Goal: Transaction & Acquisition: Purchase product/service

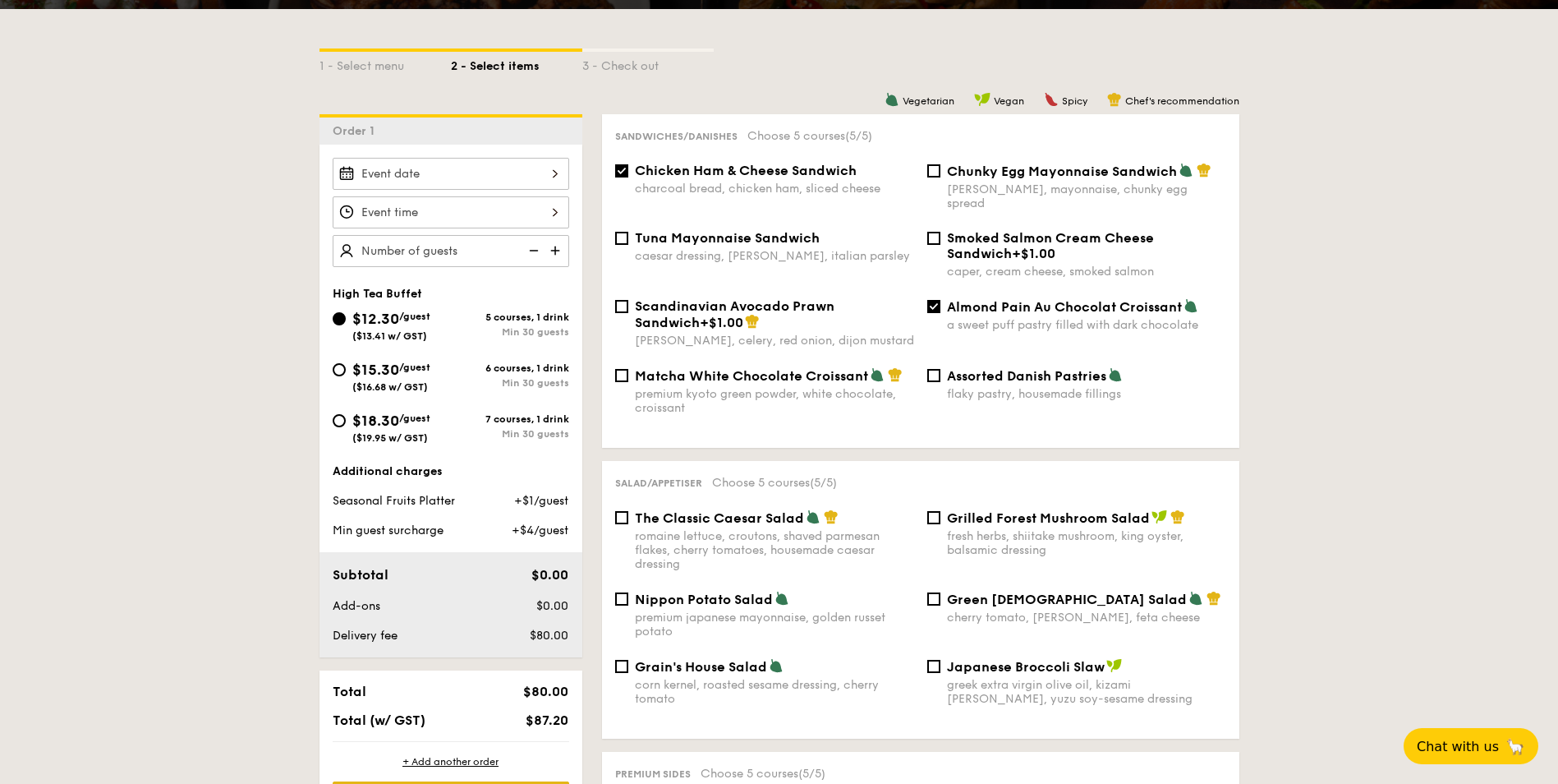
scroll to position [410, 0]
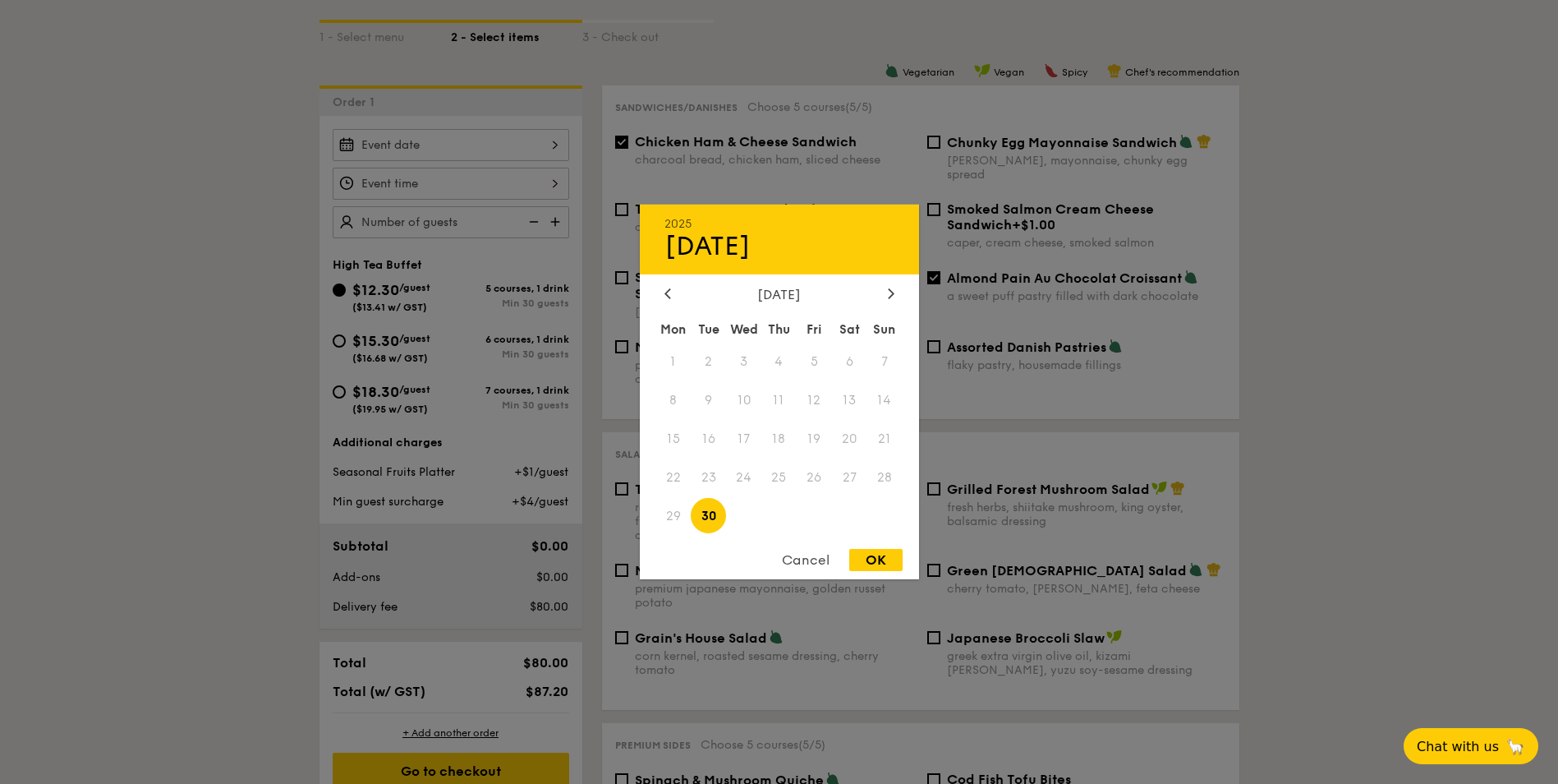
click at [558, 146] on div "2025 Sep [DATE] Tue Wed Thu Fri Sat Sun 1 2 3 4 5 6 7 8 9 10 11 12 13 14 15 16 …" at bounding box center [451, 144] width 237 height 32
click at [712, 516] on span "30" at bounding box center [708, 515] width 35 height 35
click at [886, 560] on div "OK" at bounding box center [876, 560] width 53 height 22
type input "[DATE]"
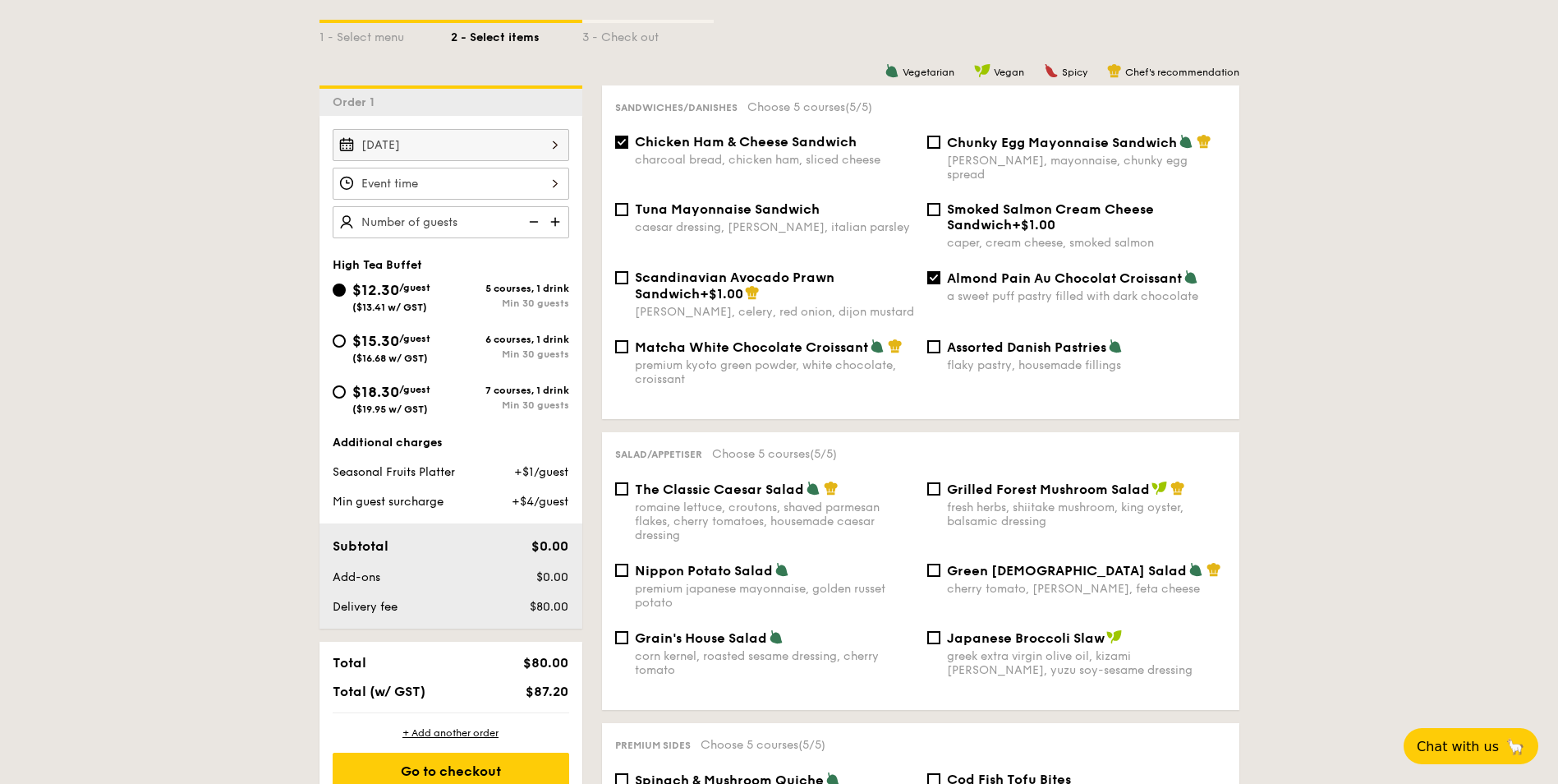
click at [558, 141] on div "[DATE]" at bounding box center [451, 144] width 237 height 32
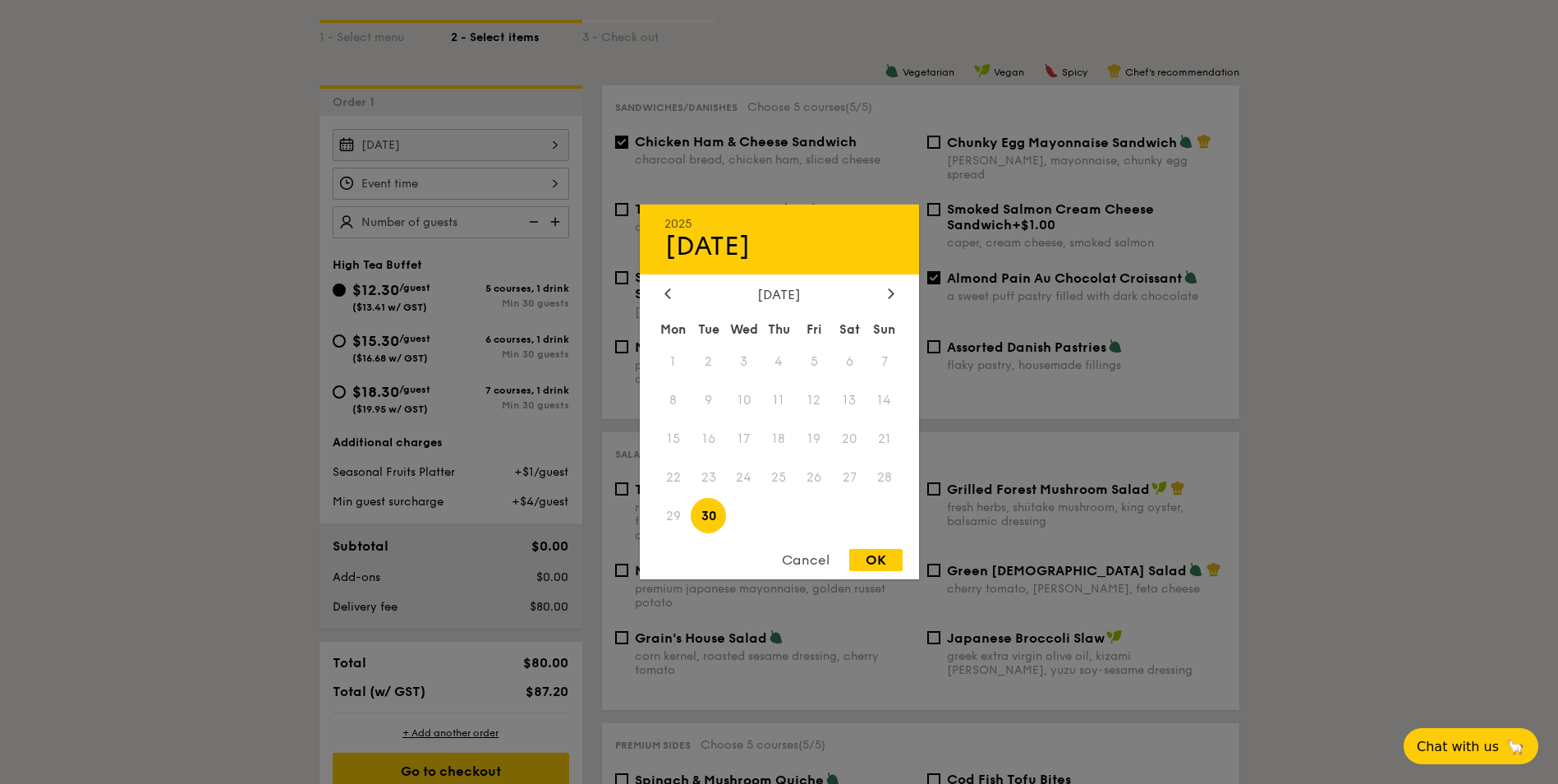
click at [671, 511] on span "29" at bounding box center [674, 515] width 35 height 35
click at [816, 560] on div "Cancel" at bounding box center [806, 560] width 81 height 22
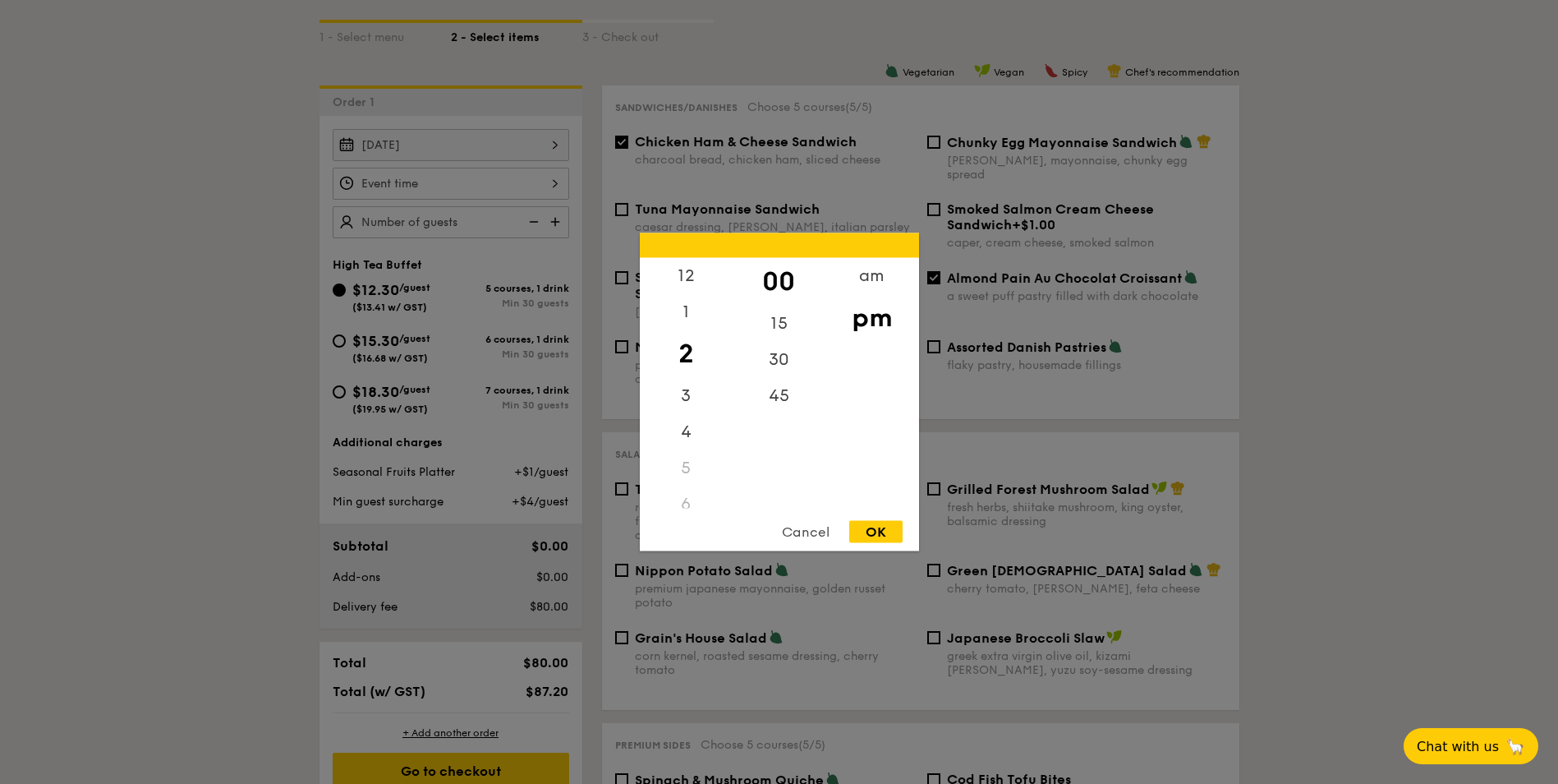
click at [554, 184] on div "12 1 2 3 4 5 6 7 8 9 10 11 00 15 30 45 am pm Cancel OK" at bounding box center [451, 184] width 237 height 32
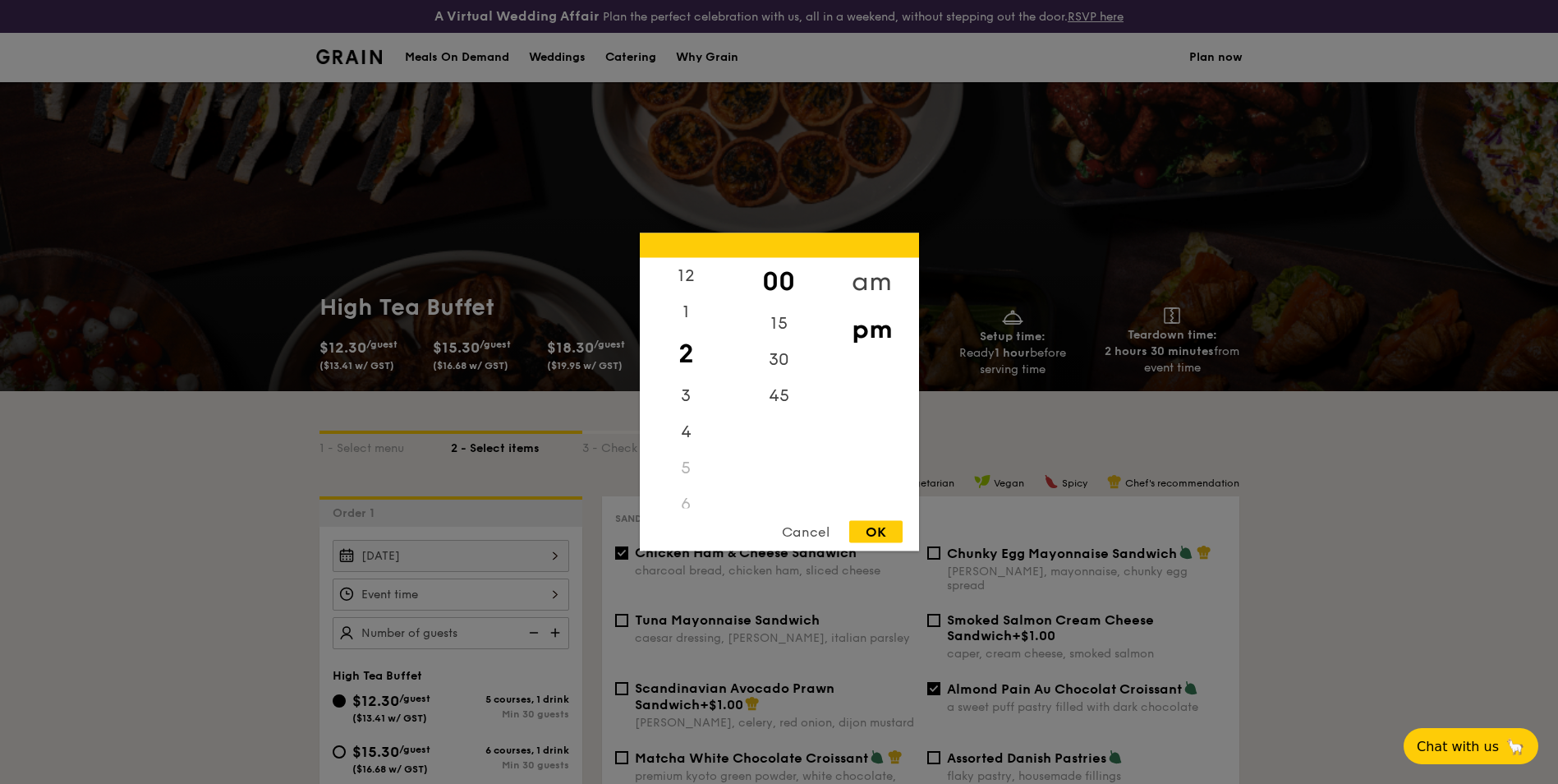
click at [886, 282] on div "am" at bounding box center [871, 282] width 93 height 48
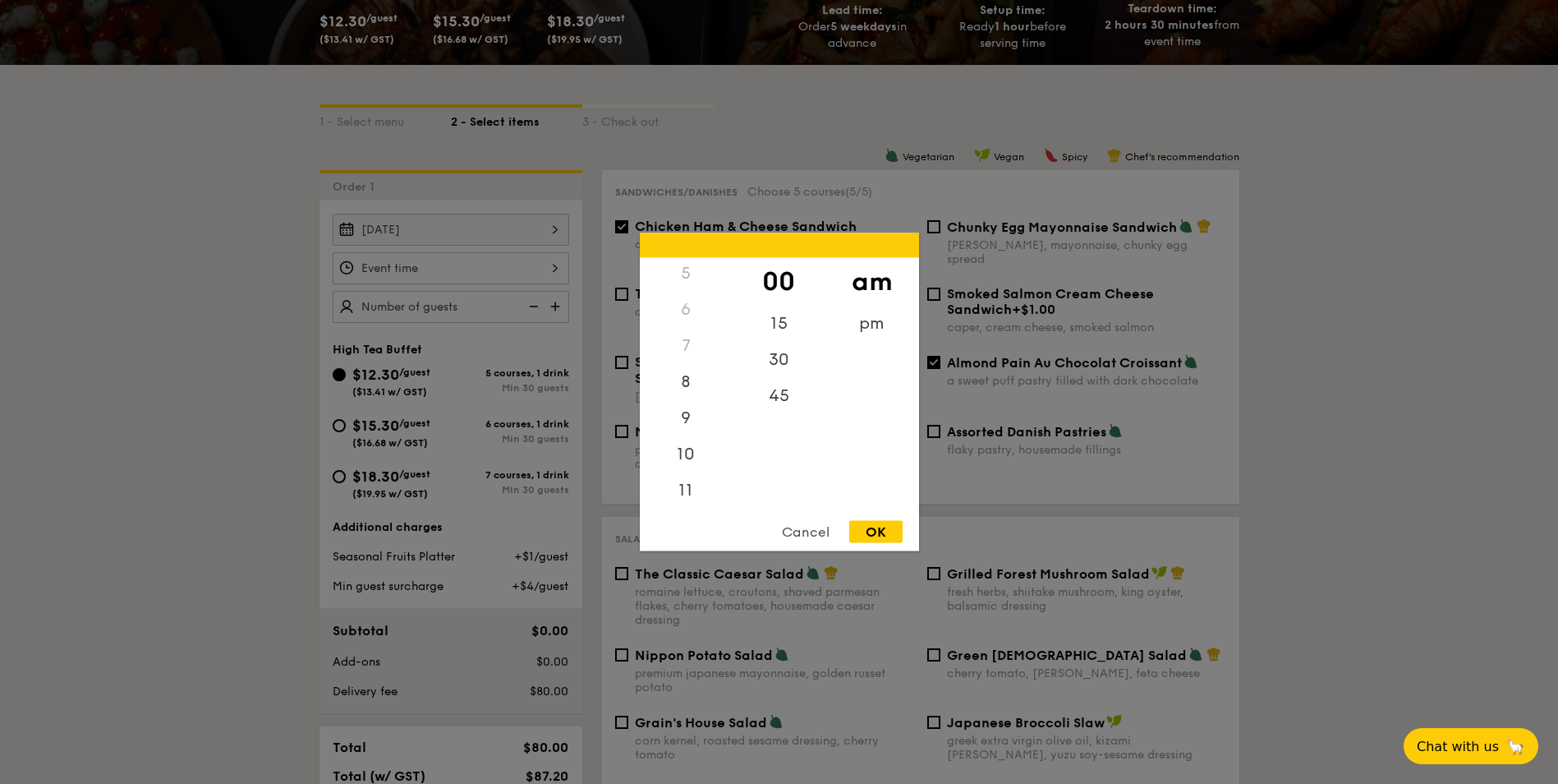
scroll to position [329, 0]
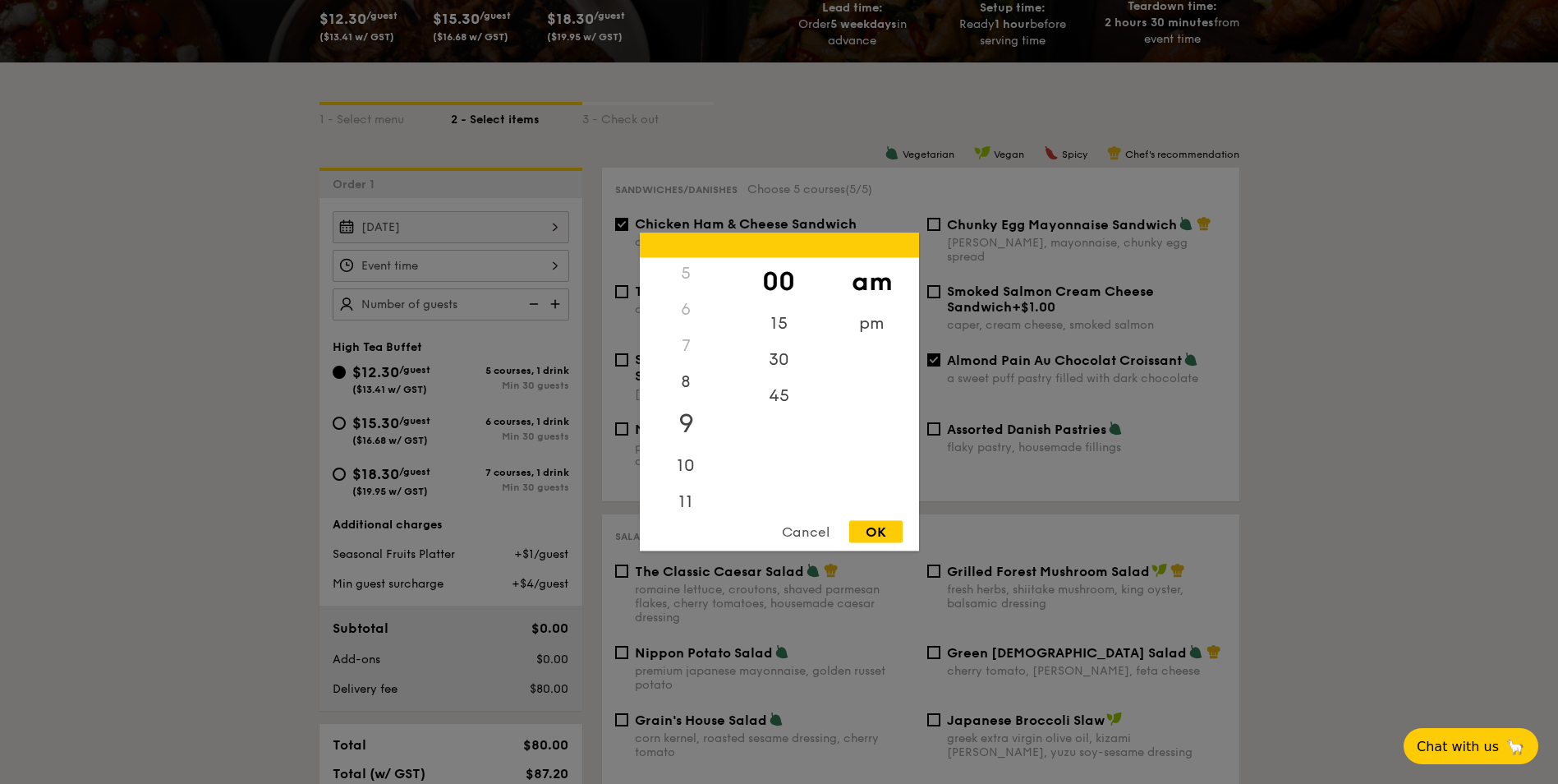
click at [689, 419] on div "9" at bounding box center [686, 424] width 93 height 48
click at [873, 534] on div "OK" at bounding box center [876, 532] width 53 height 22
click at [555, 265] on div "9:00AM 12 1 2 3 4 5 6 7 8 9 10 11 00 15 30 45 am pm Cancel OK" at bounding box center [451, 265] width 237 height 32
click at [555, 265] on div at bounding box center [779, 392] width 1558 height 784
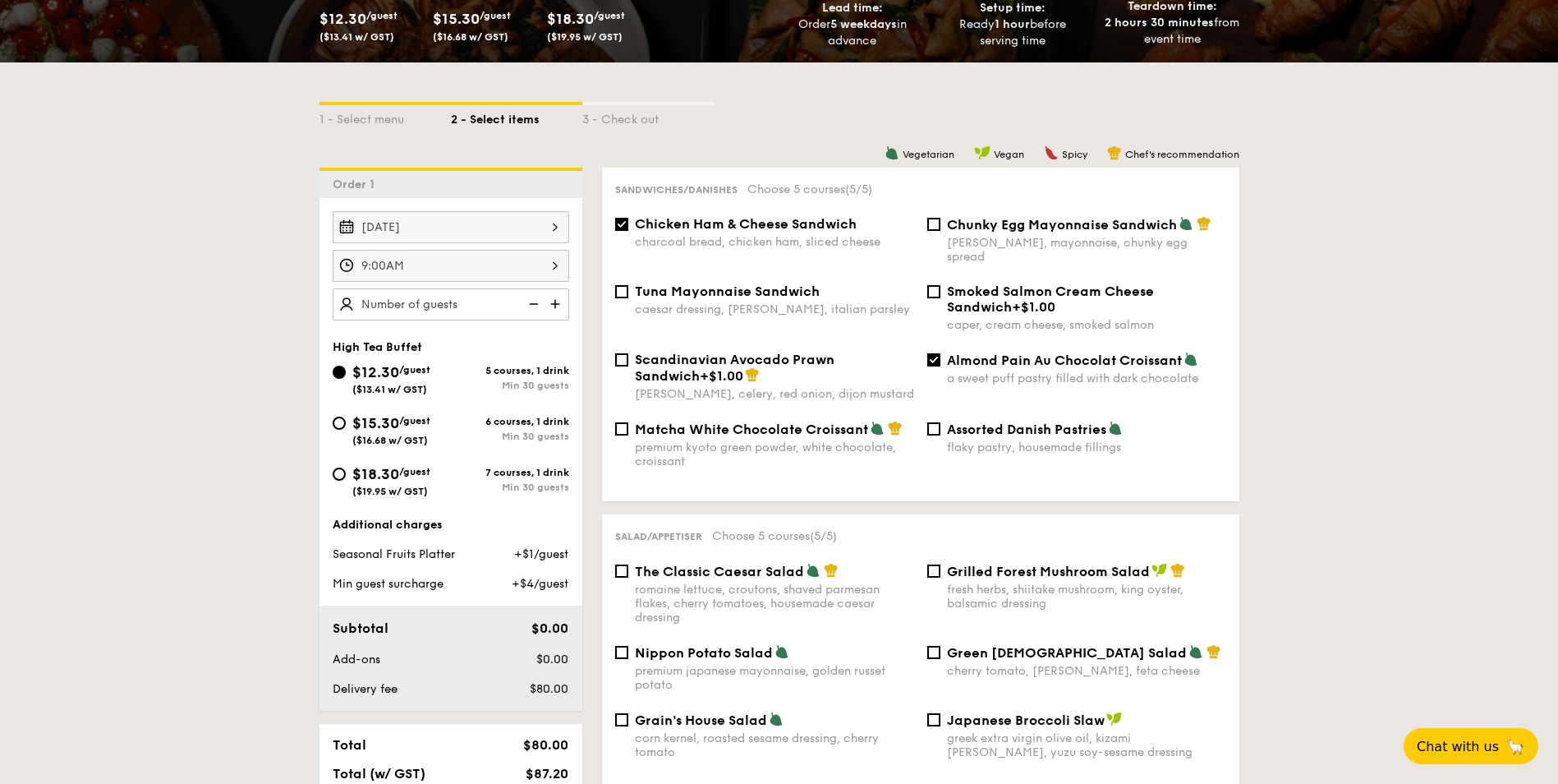
click at [555, 266] on div "9:00AM" at bounding box center [451, 265] width 237 height 32
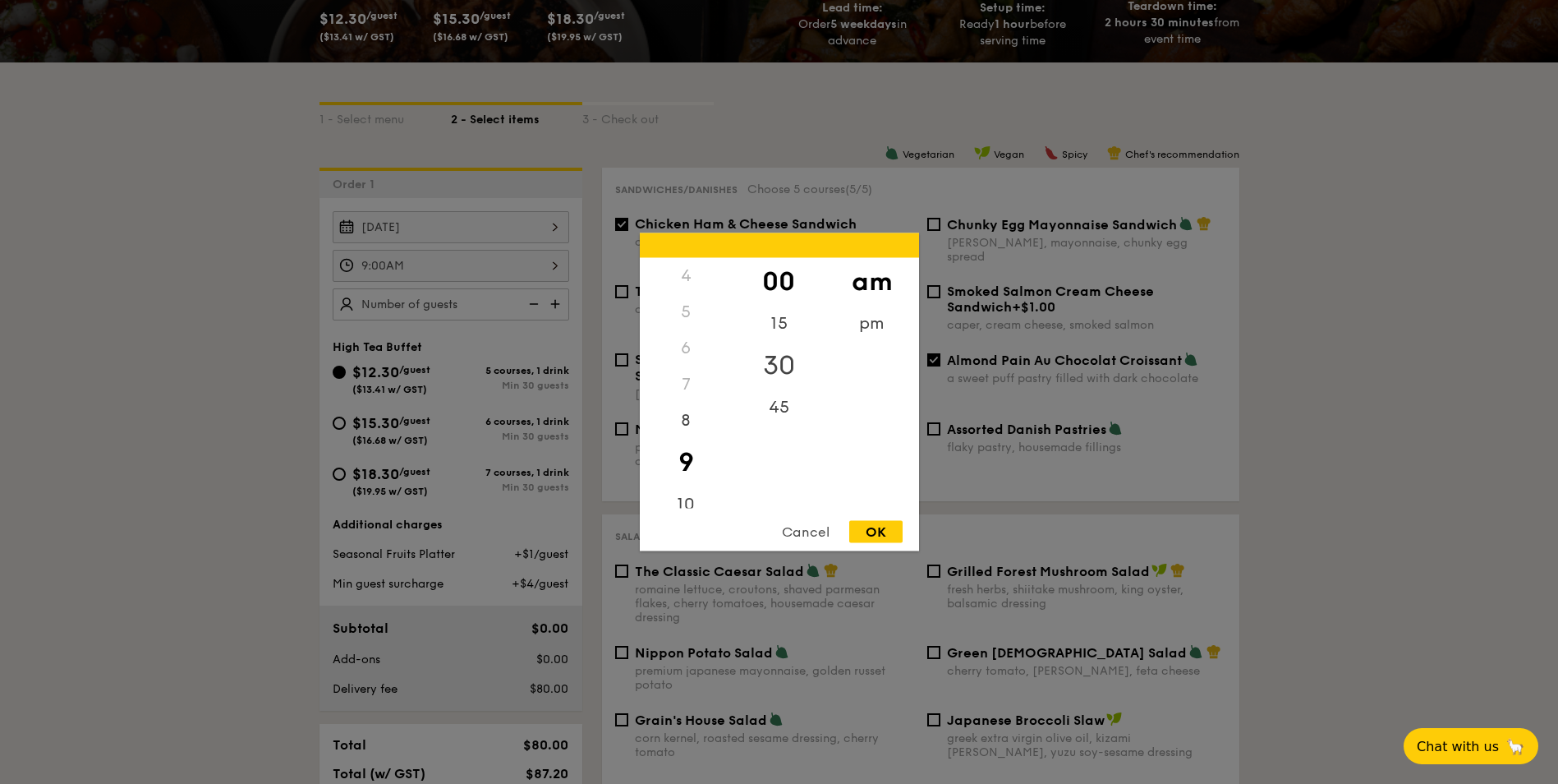
drag, startPoint x: 680, startPoint y: 430, endPoint x: 745, endPoint y: 375, distance: 85.1
click at [681, 430] on div "8" at bounding box center [686, 420] width 93 height 36
click at [765, 360] on div "30" at bounding box center [779, 365] width 93 height 48
click at [870, 532] on div "OK" at bounding box center [876, 532] width 53 height 22
type input "8:30AM"
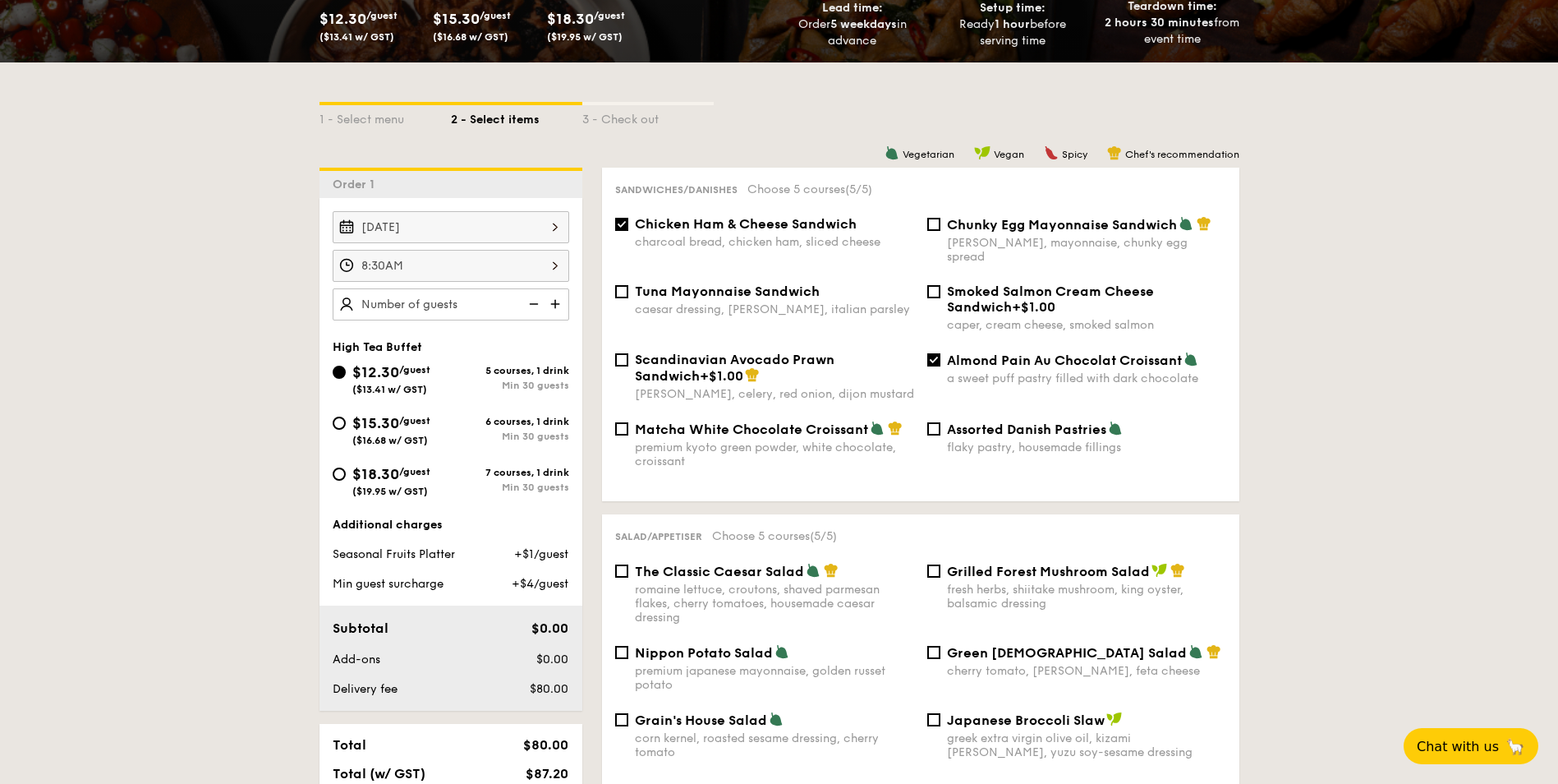
click at [555, 303] on img at bounding box center [556, 304] width 25 height 31
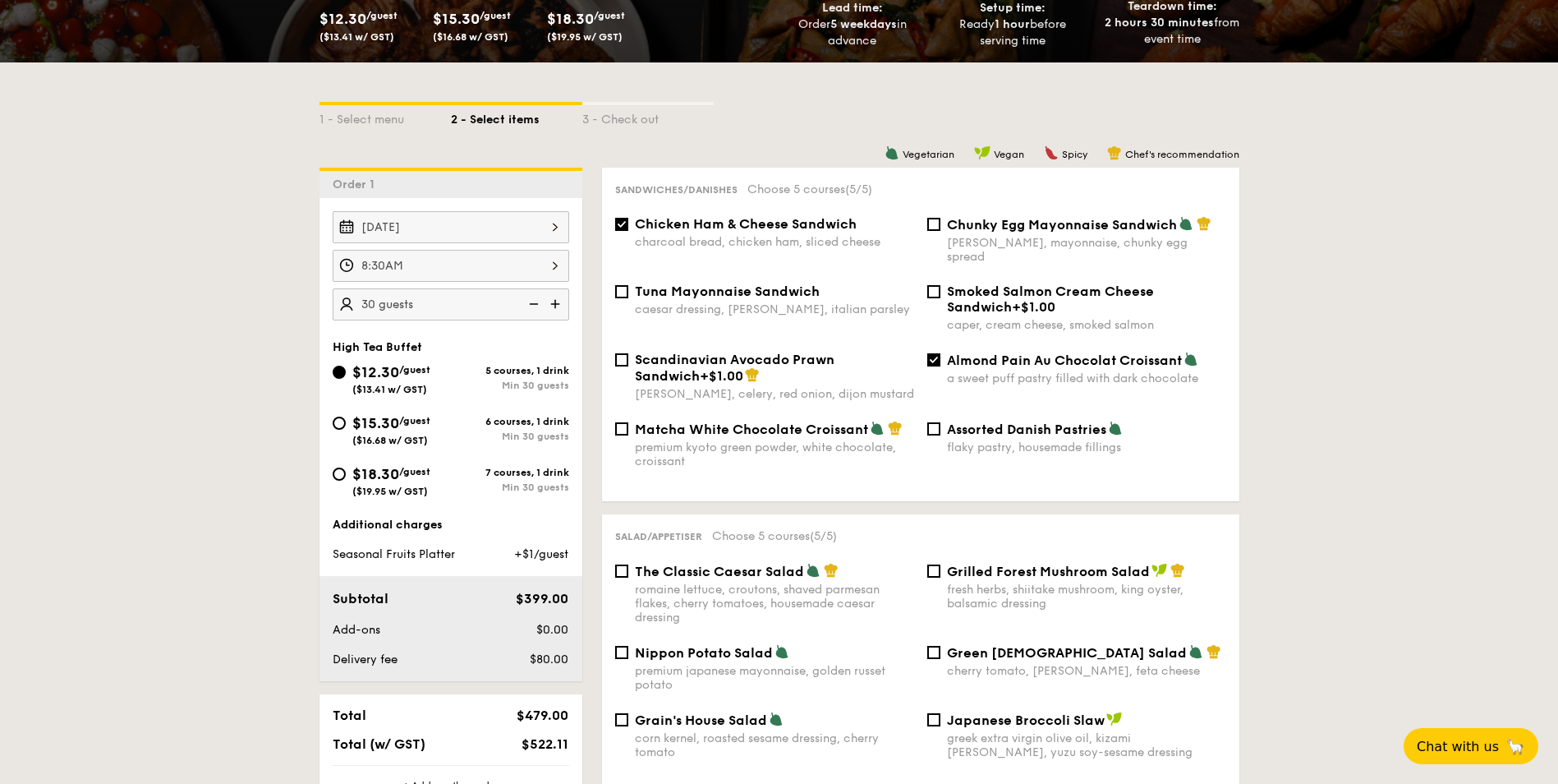
click at [555, 303] on img at bounding box center [556, 304] width 25 height 31
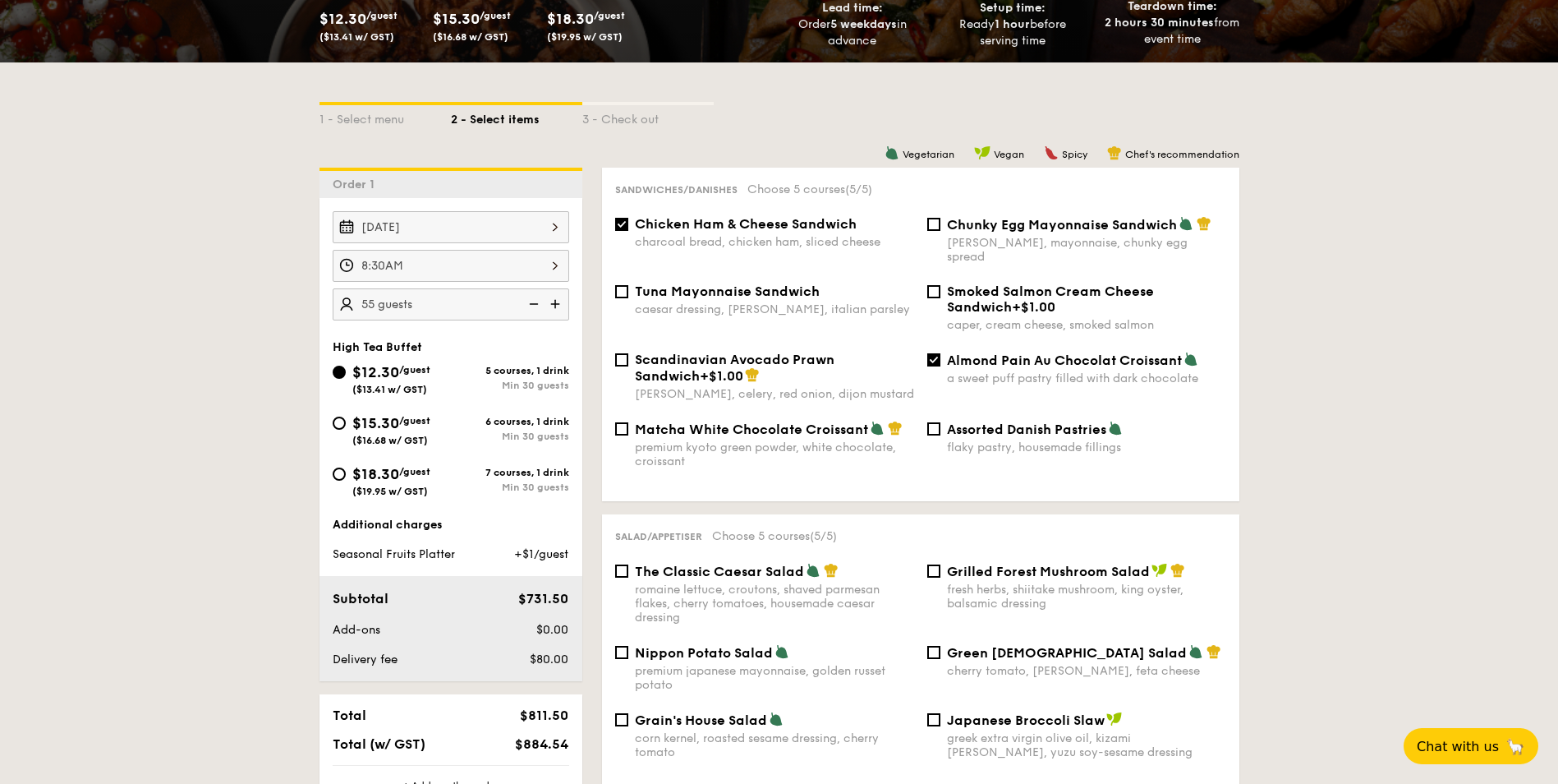
click at [555, 303] on img at bounding box center [556, 304] width 25 height 31
type input "60 guests"
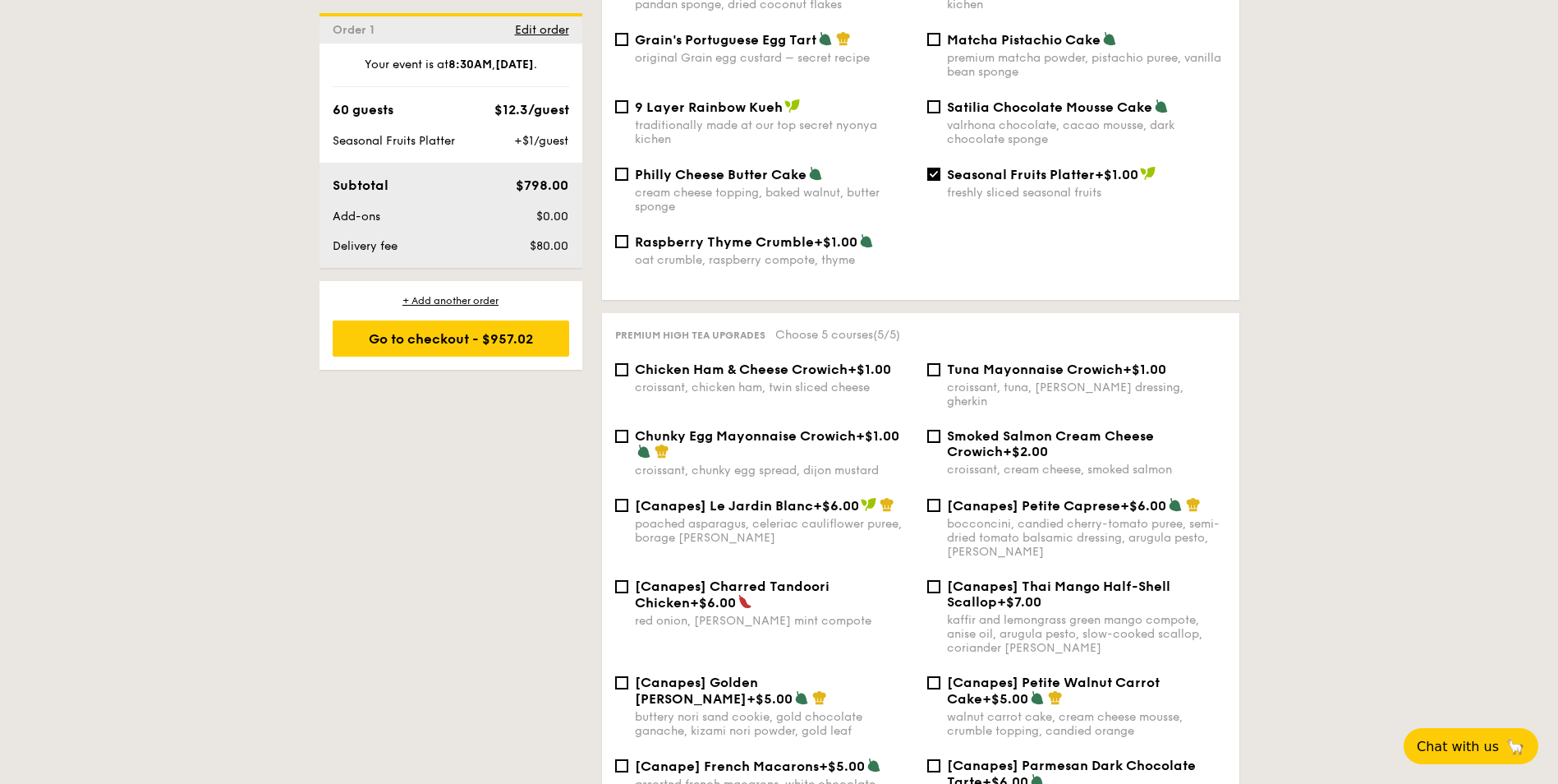
scroll to position [1971, 0]
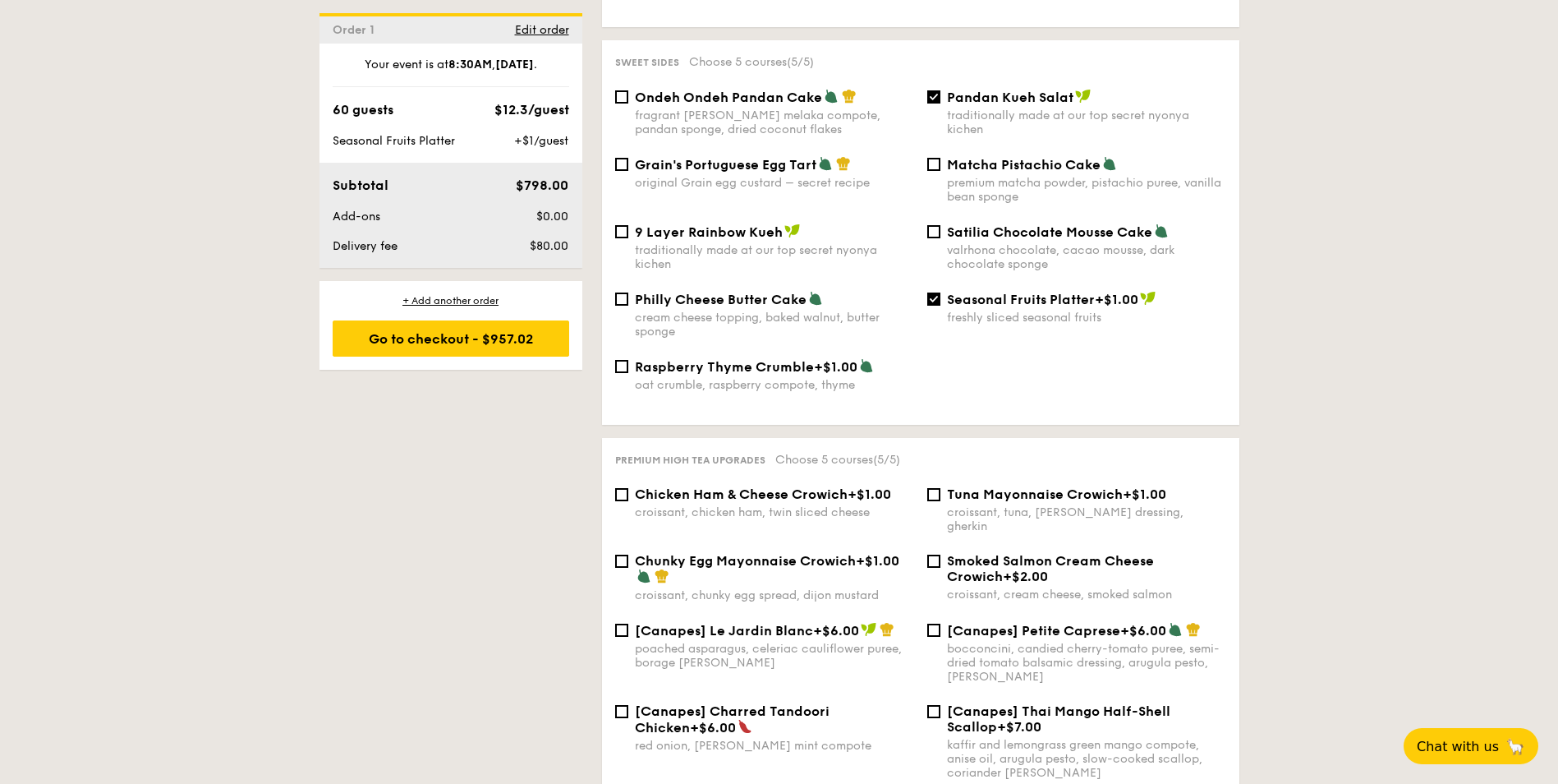
scroll to position [1889, 0]
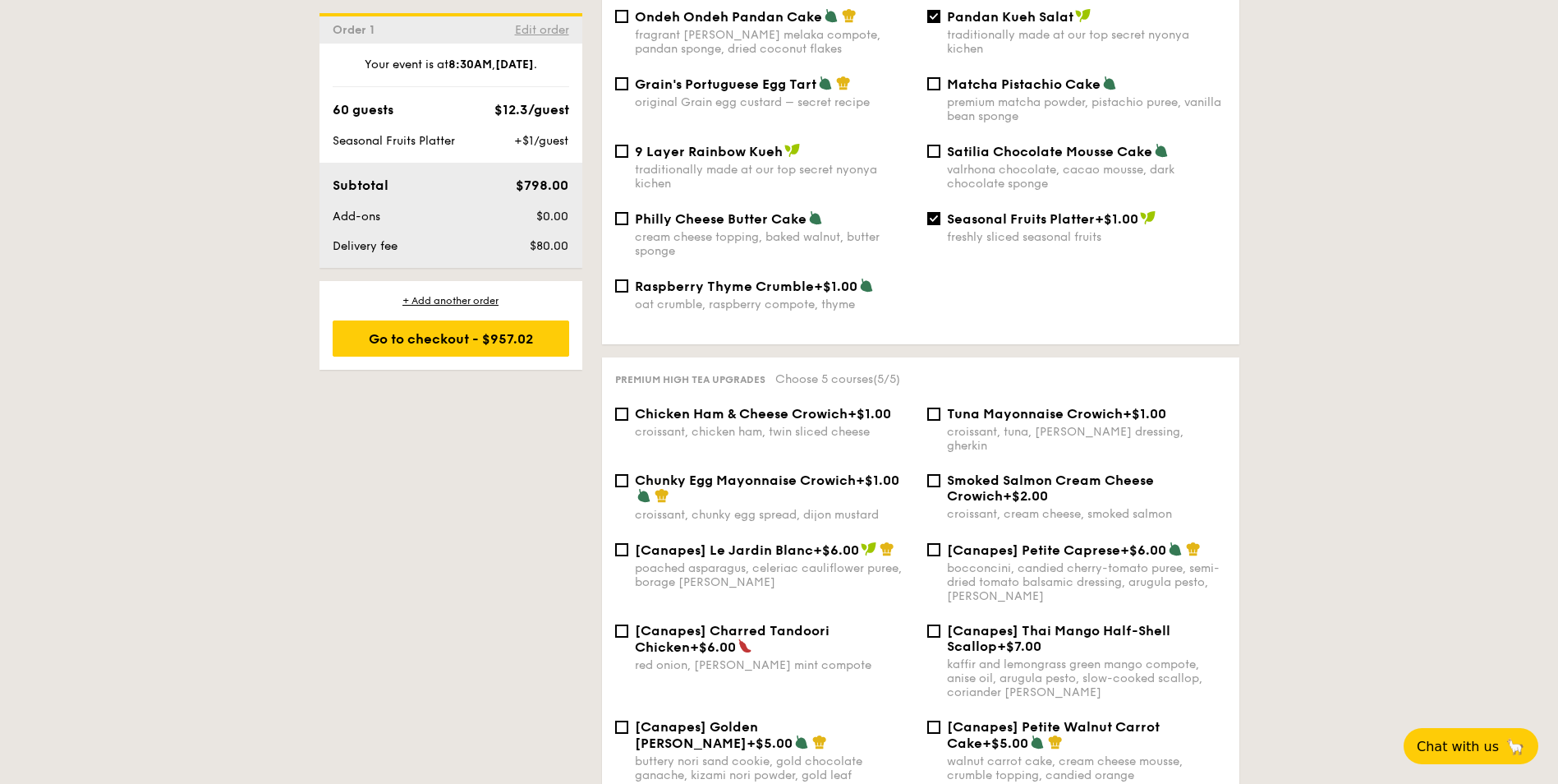
click at [552, 32] on span "Edit order" at bounding box center [542, 29] width 54 height 14
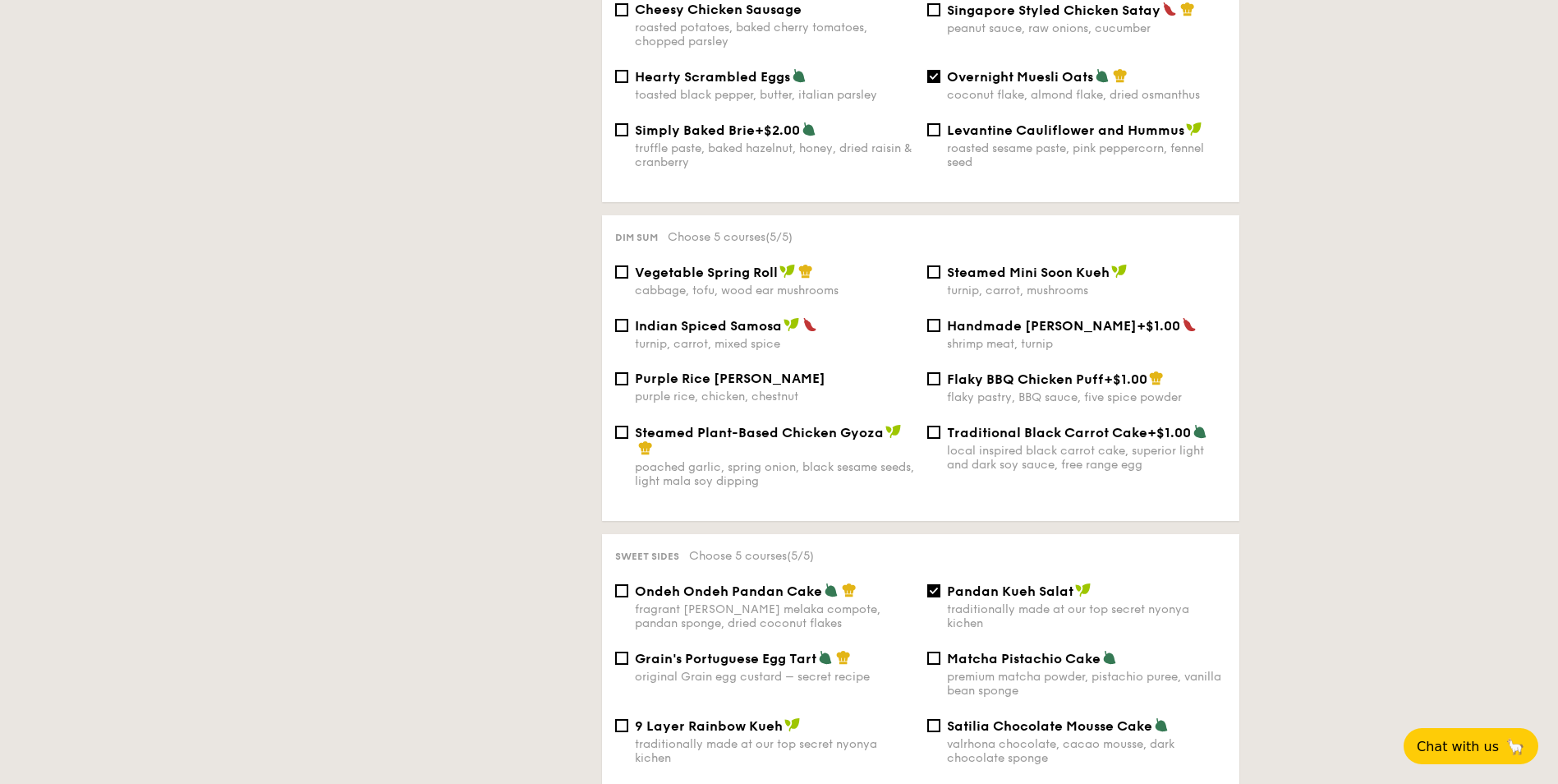
scroll to position [472, 0]
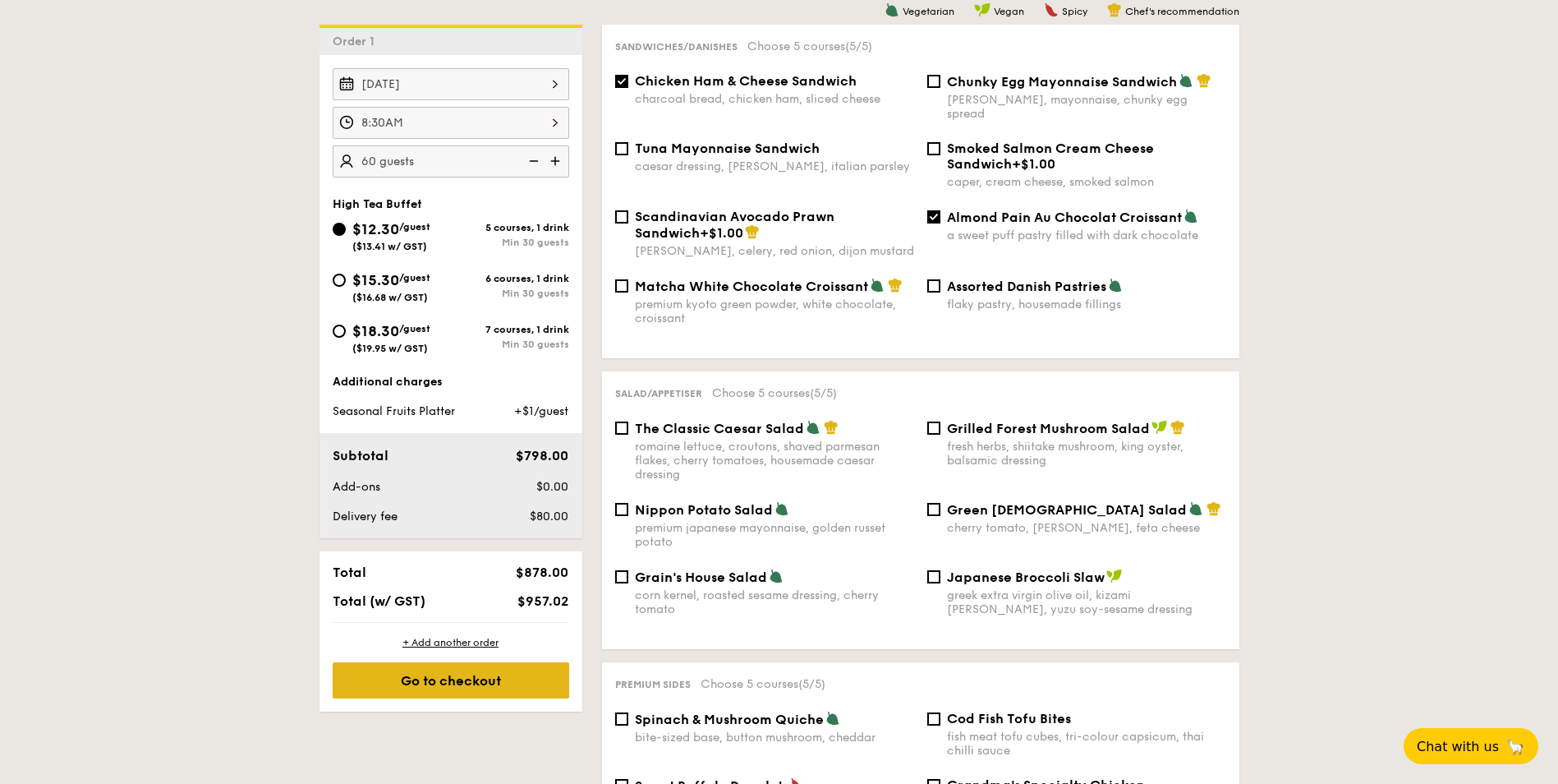
click at [478, 682] on div "Go to checkout" at bounding box center [451, 679] width 237 height 36
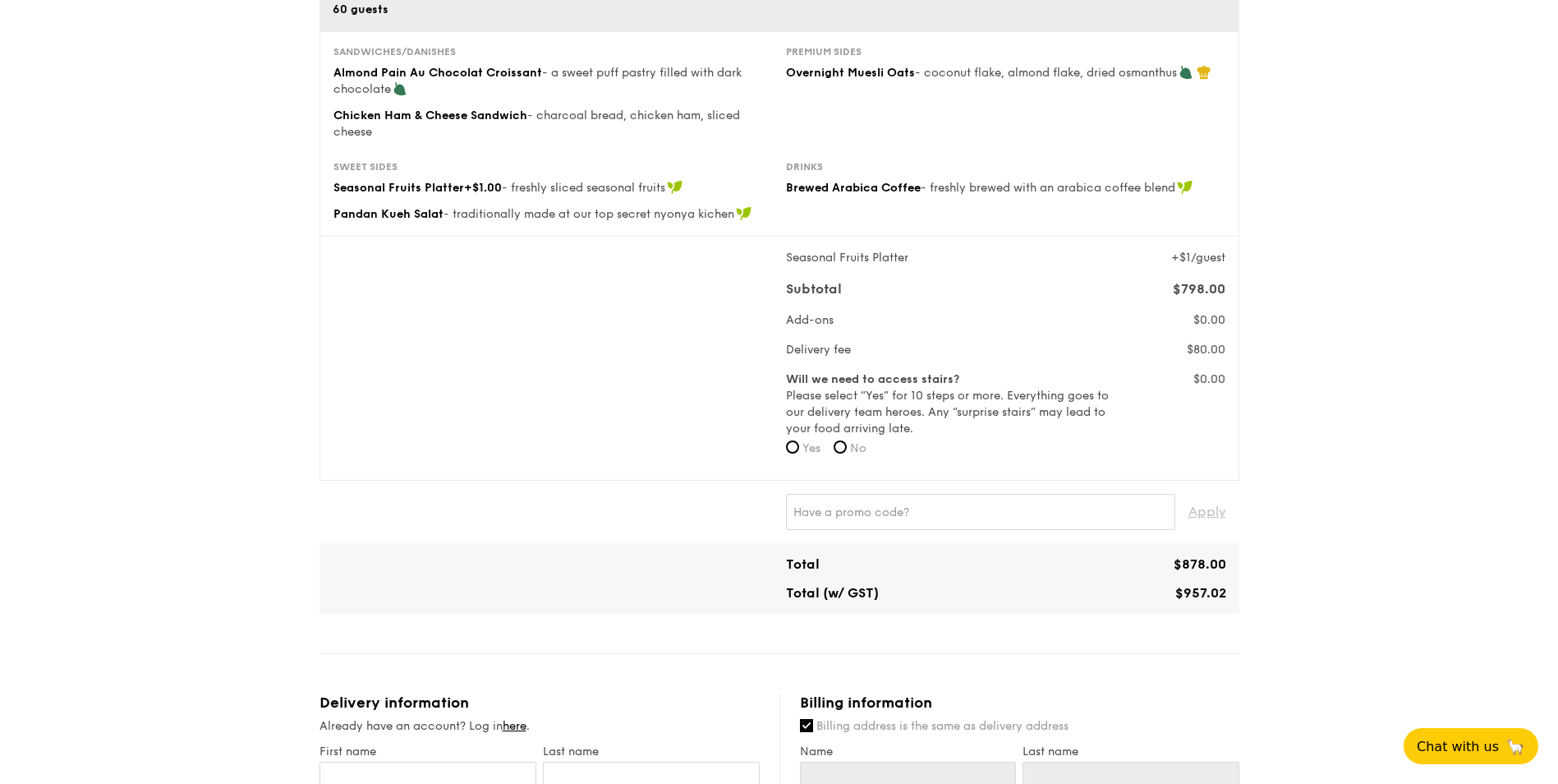
scroll to position [329, 0]
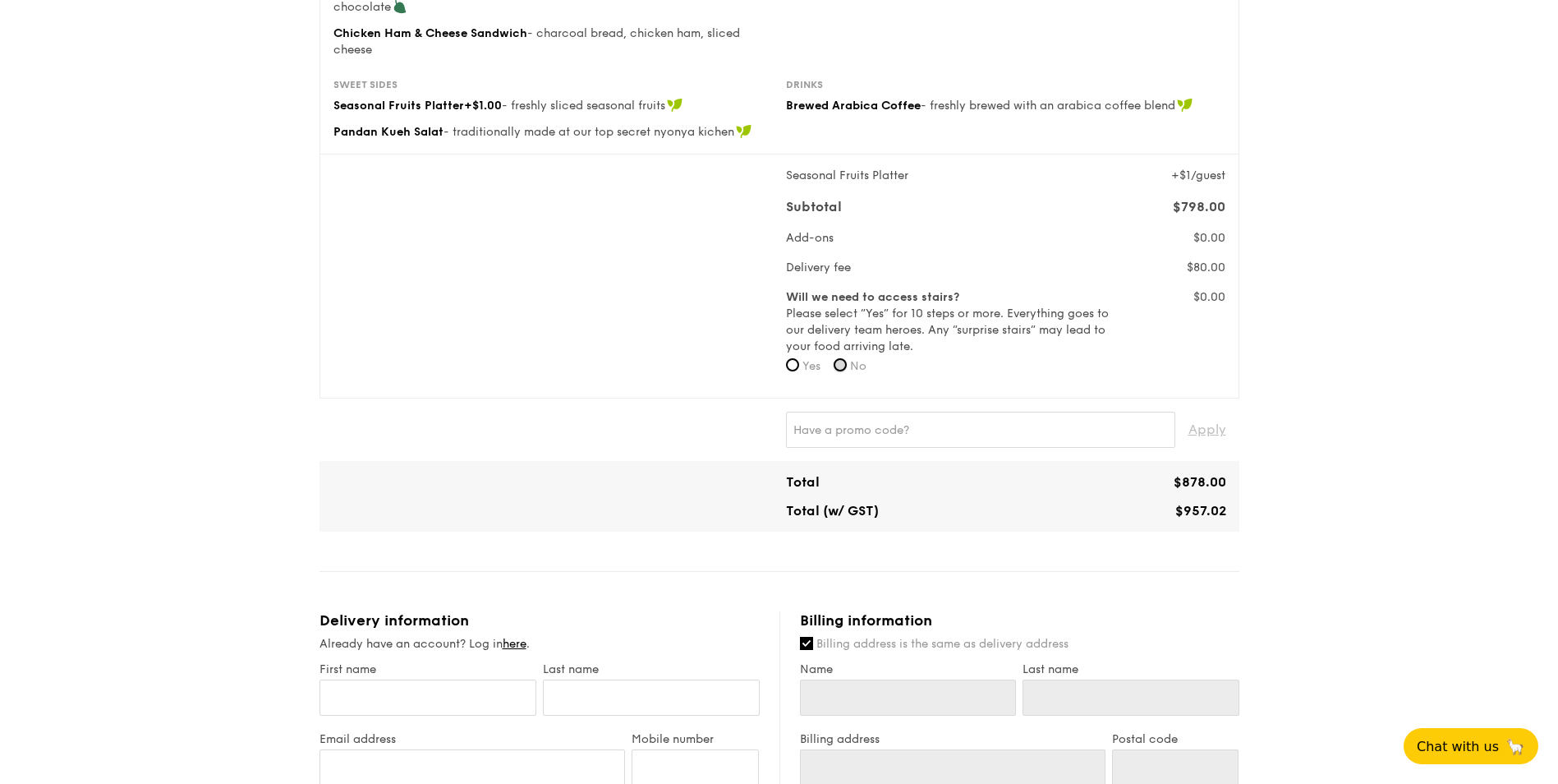
click at [841, 367] on input "No" at bounding box center [840, 364] width 13 height 13
radio input "true"
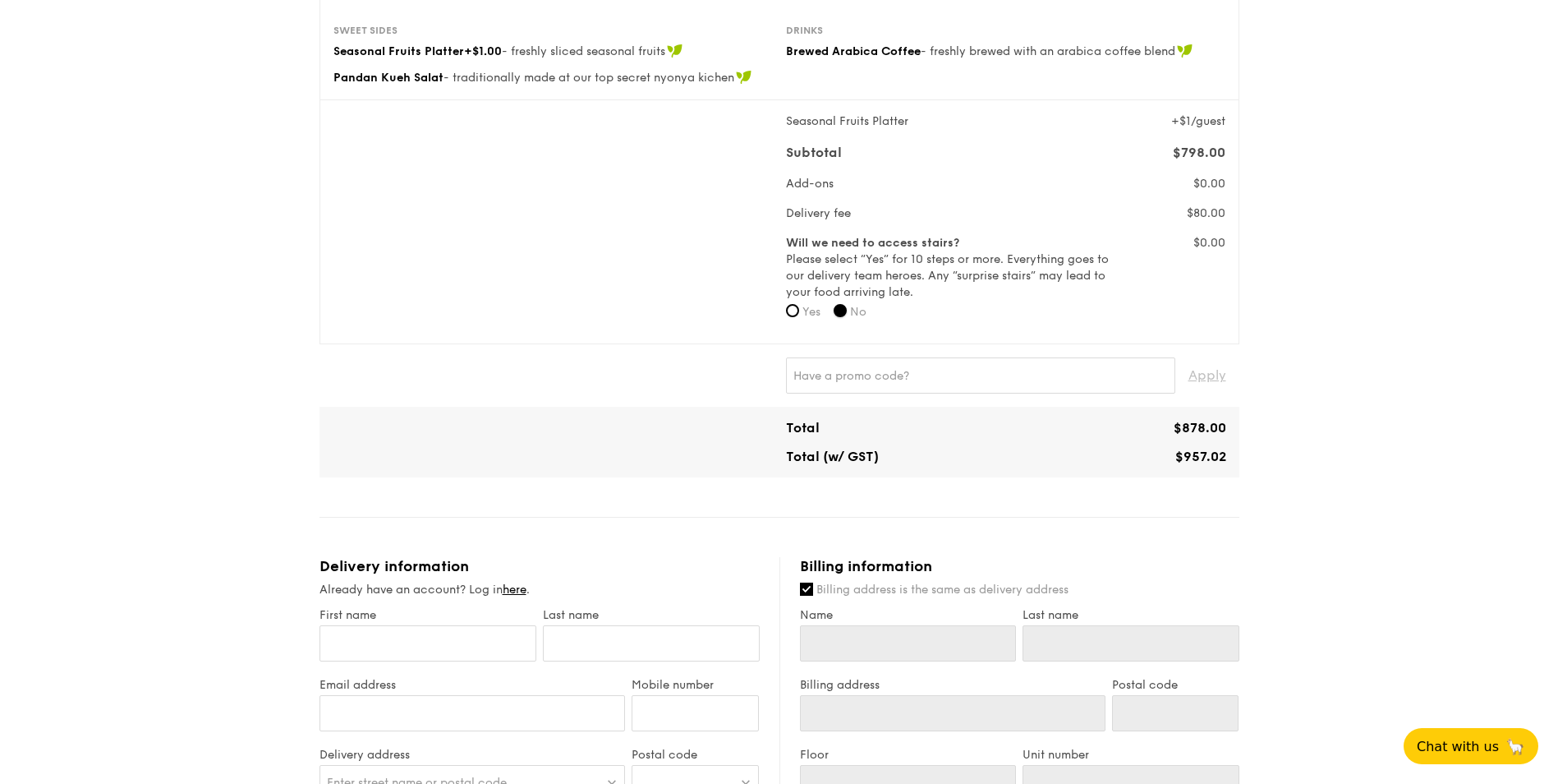
scroll to position [410, 0]
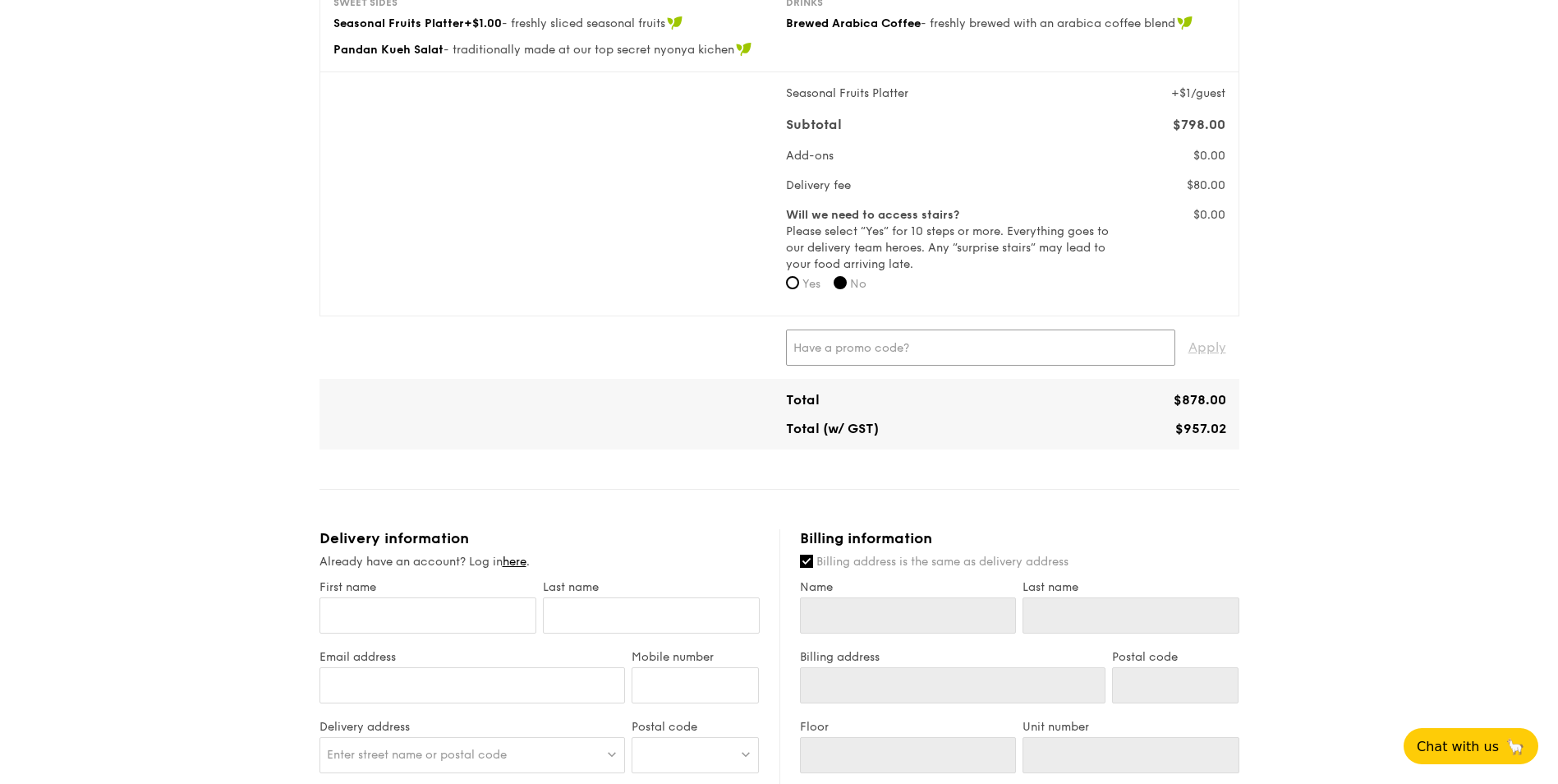
click at [843, 348] on input "text" at bounding box center [981, 347] width 389 height 36
paste input "WELCOMEFEAST"
type input "WELCOMEFEAST"
click at [1216, 348] on span "Apply" at bounding box center [1207, 347] width 38 height 36
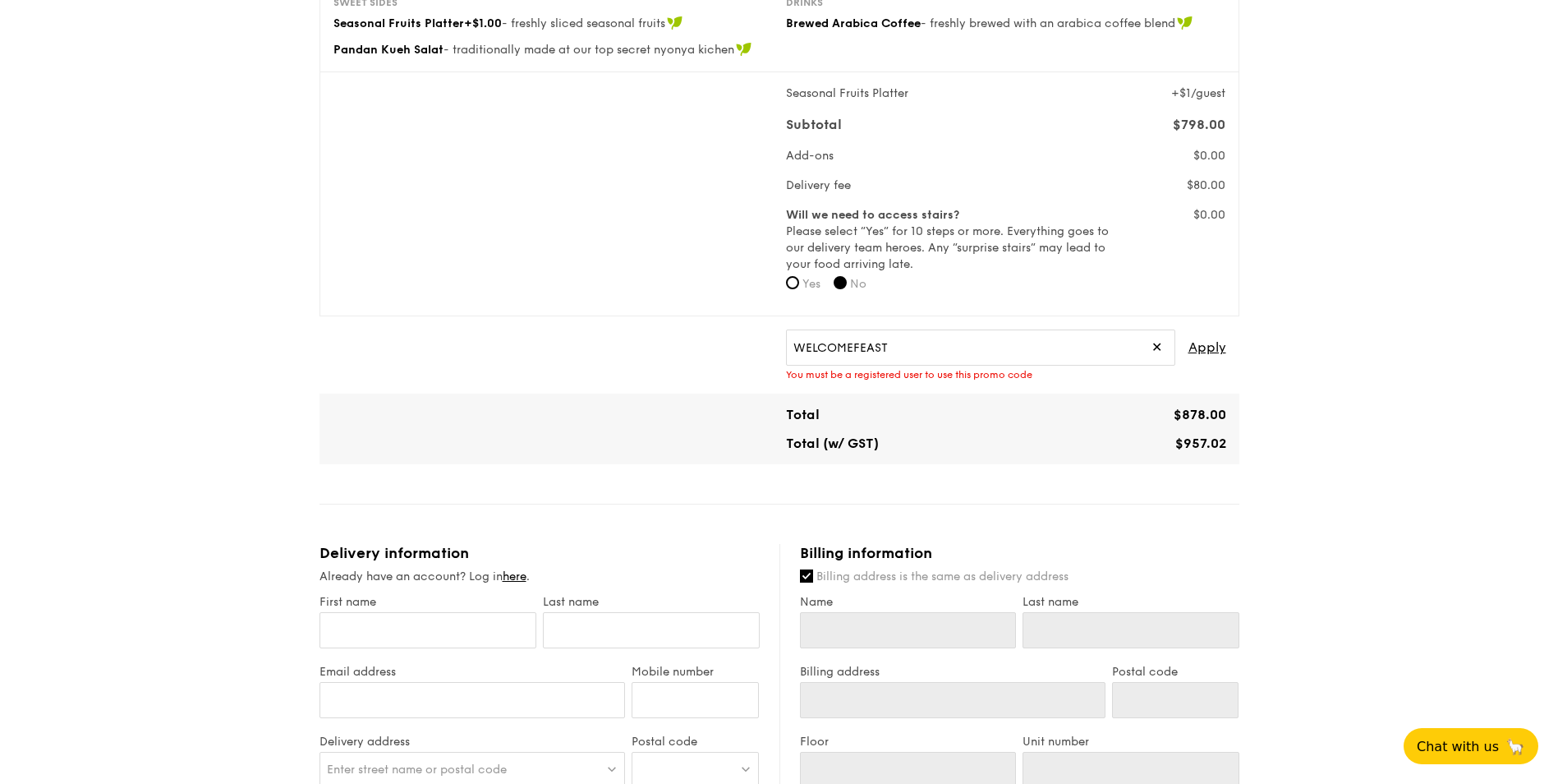
click at [1155, 345] on span "✕" at bounding box center [1157, 347] width 11 height 36
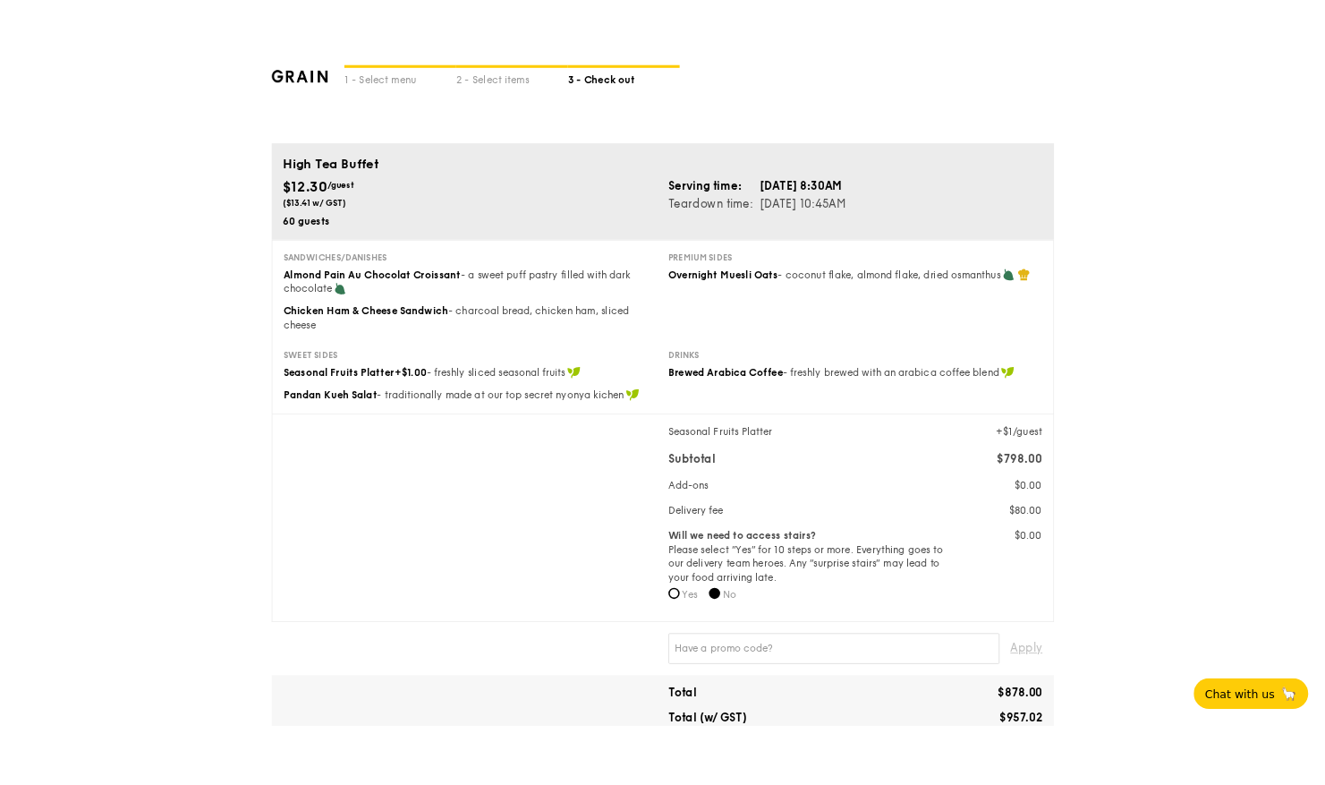
scroll to position [0, 0]
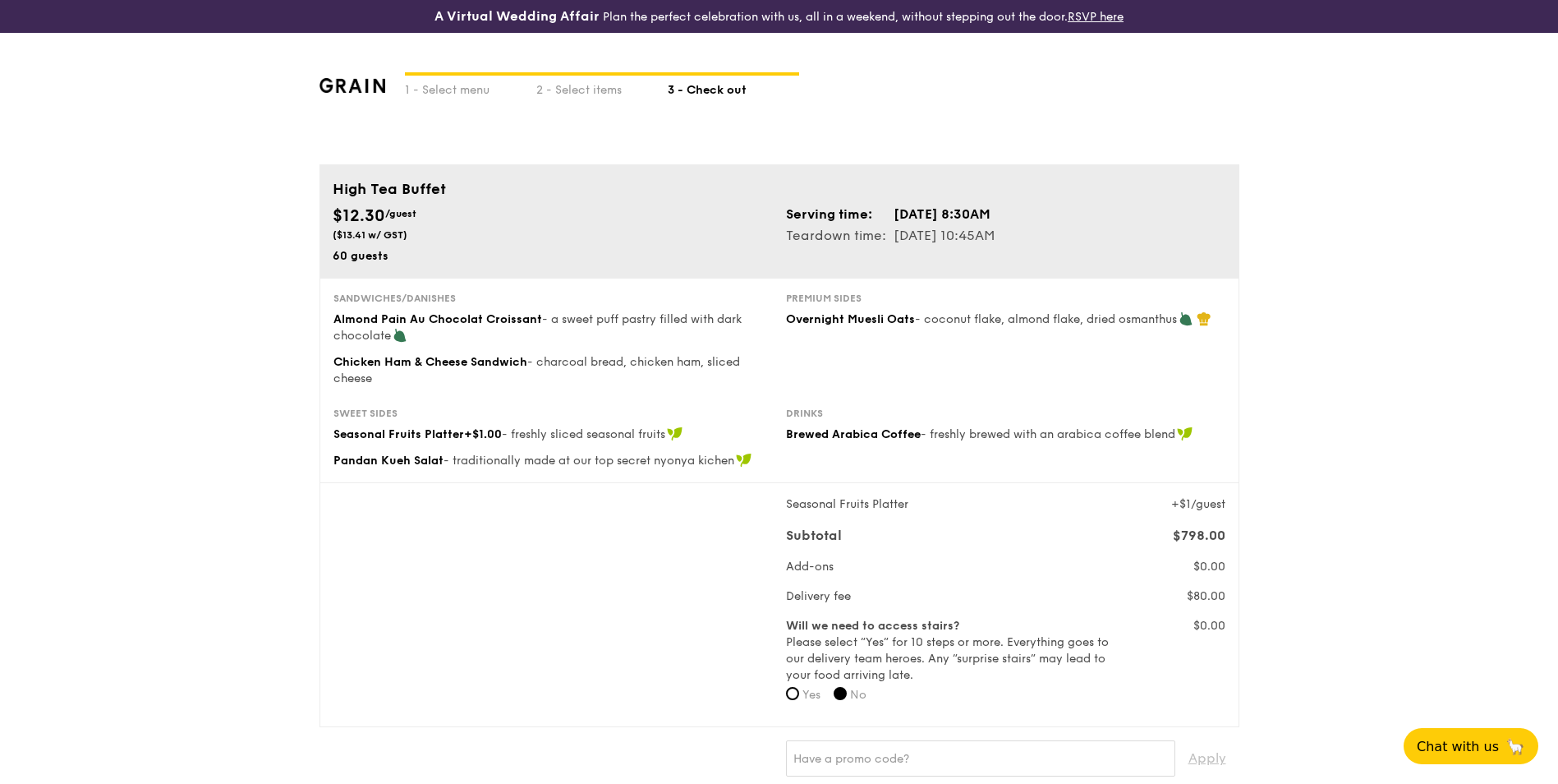
click at [337, 319] on span "Almond Pain Au Chocolat Croissant" at bounding box center [437, 319] width 208 height 14
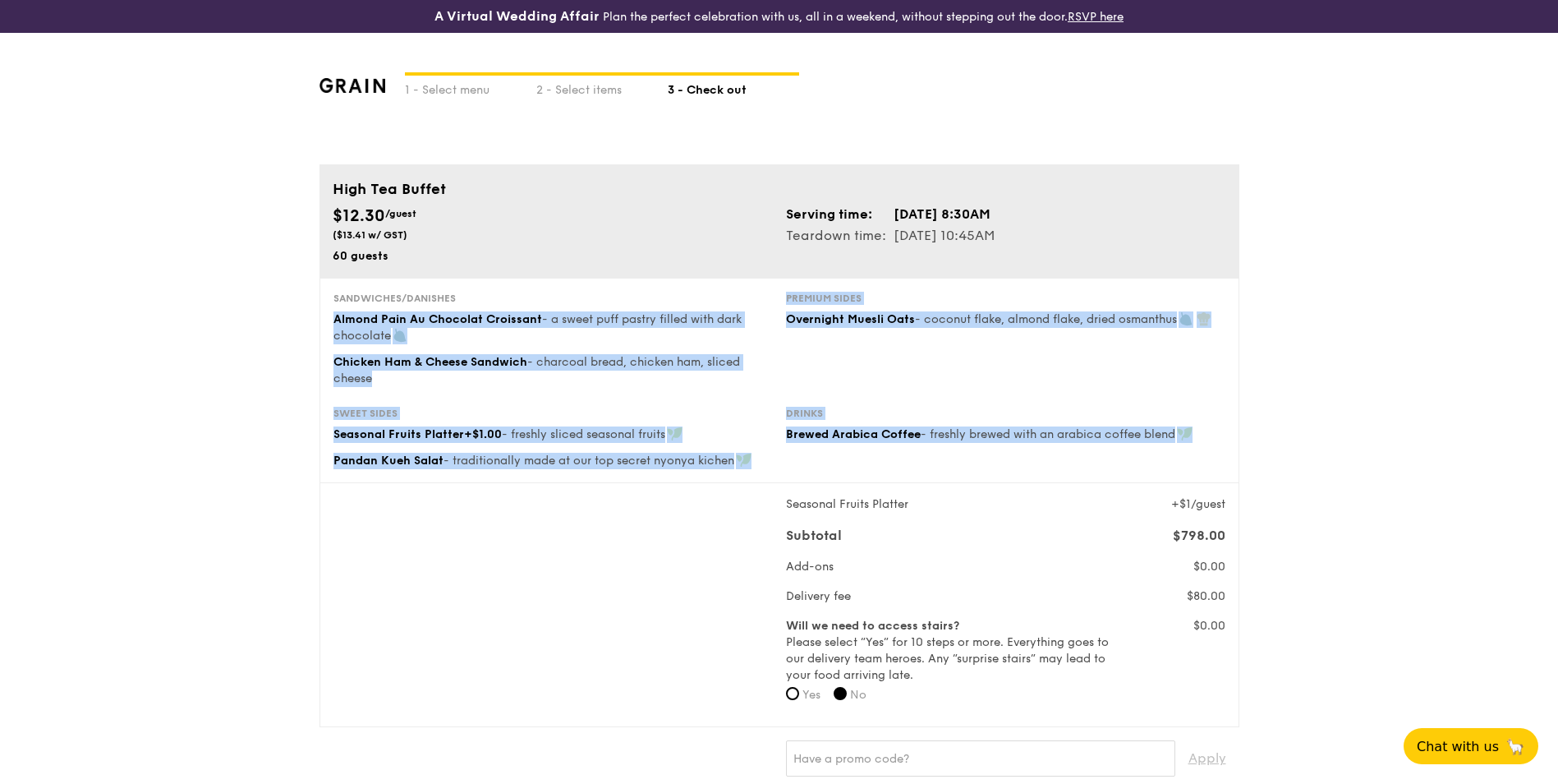
drag, startPoint x: 336, startPoint y: 323, endPoint x: 1042, endPoint y: 463, distance: 719.7
click at [1042, 463] on div "Sandwiches/Danishes Almond Pain Au Chocolat Croissant - a sweet puff pastry fil…" at bounding box center [779, 380] width 920 height 206
copy div "Almond Pain Au Chocolat Croissant - a sweet puff pastry filled with dark chocol…"
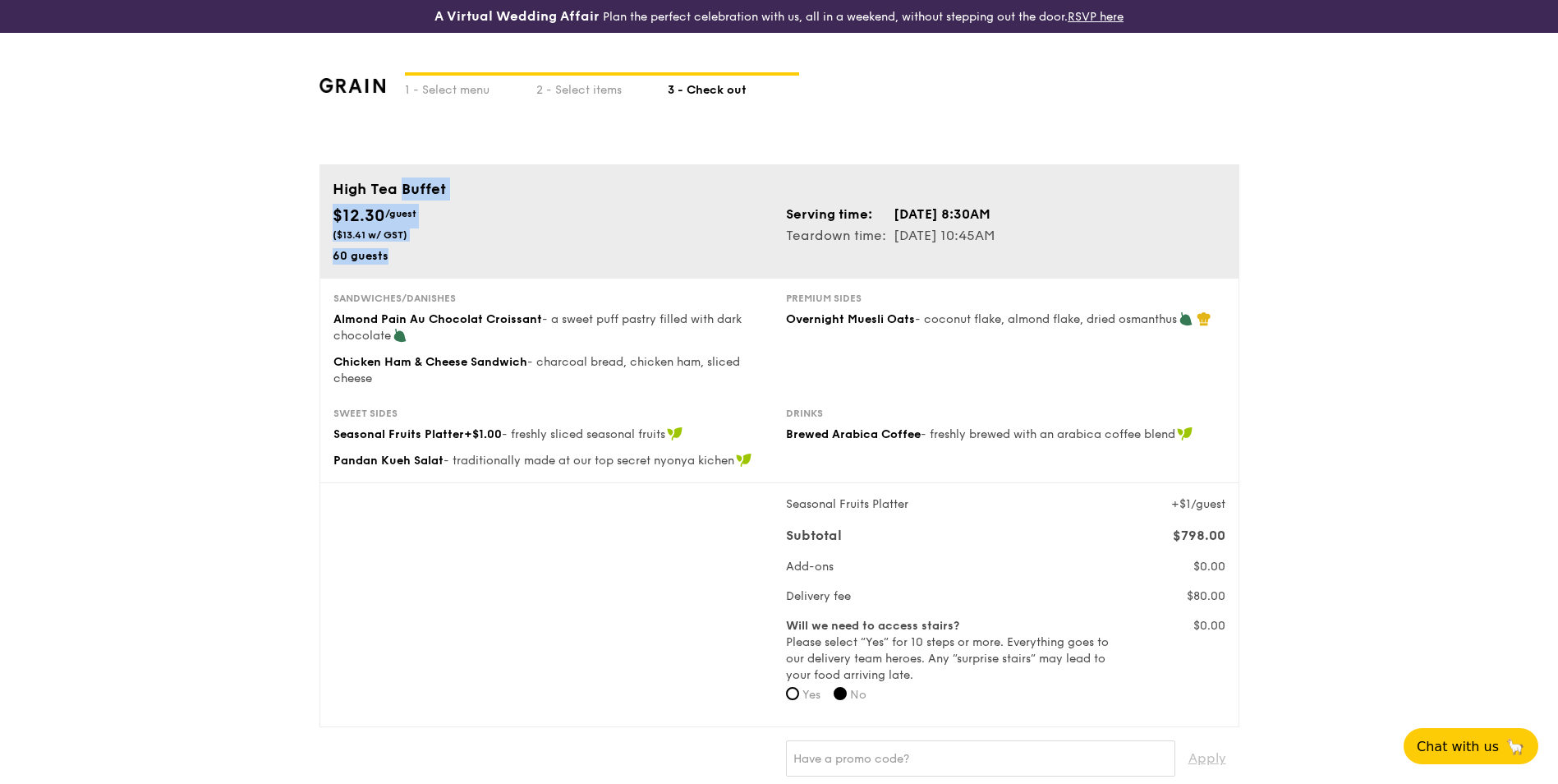
drag, startPoint x: 333, startPoint y: 191, endPoint x: 1051, endPoint y: 263, distance: 721.6
click at [1051, 263] on div "High Tea Buffet $12.30 /guest ($13.41 w/ GST) 60 guests Serving time: [DATE] 8:…" at bounding box center [779, 220] width 920 height 113
copy div "High Tea Buffet $12.30 /guest ($13.41 w/ GST) 60 guests"
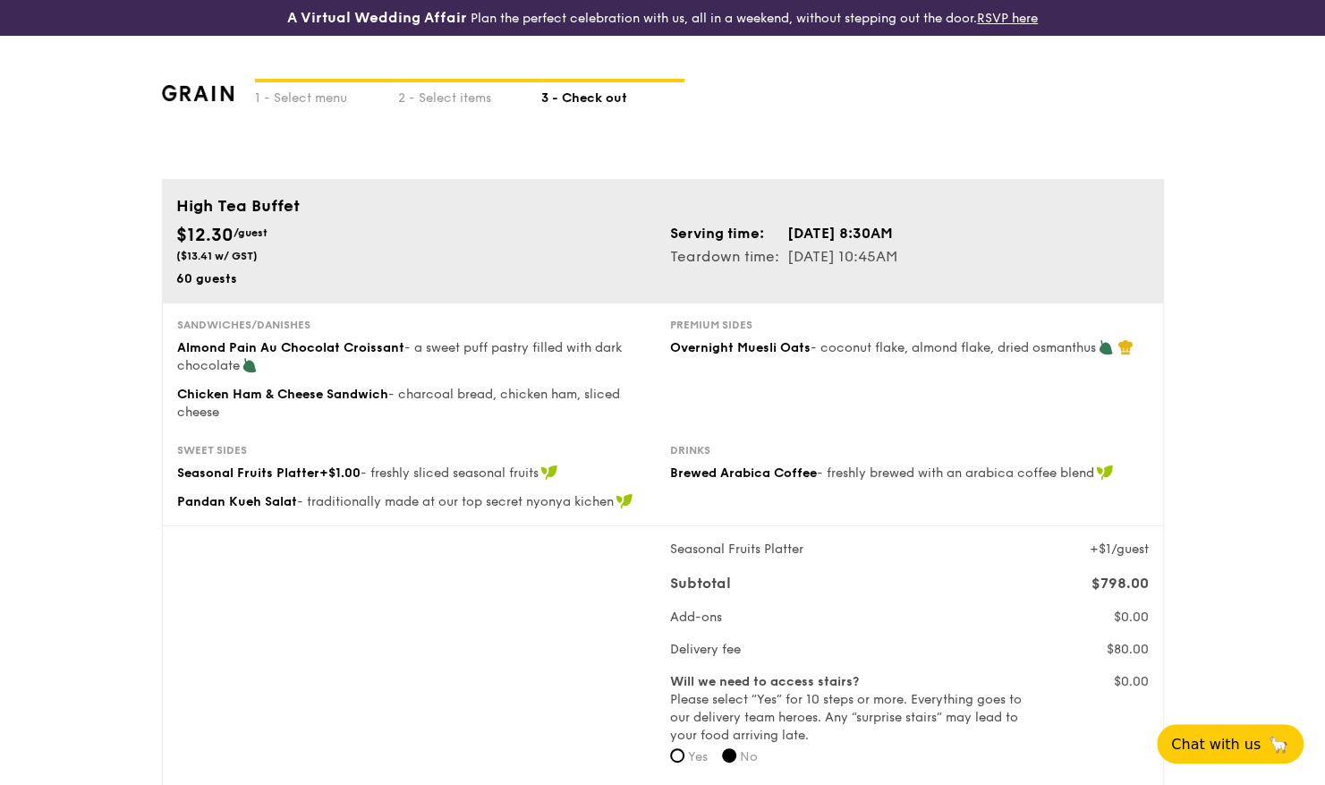
click at [338, 645] on div "Seasonal Fruits Platter +$1/guest Subtotal $798.00 Add-ons $0.00 Delivery fee $…" at bounding box center [663, 658] width 986 height 236
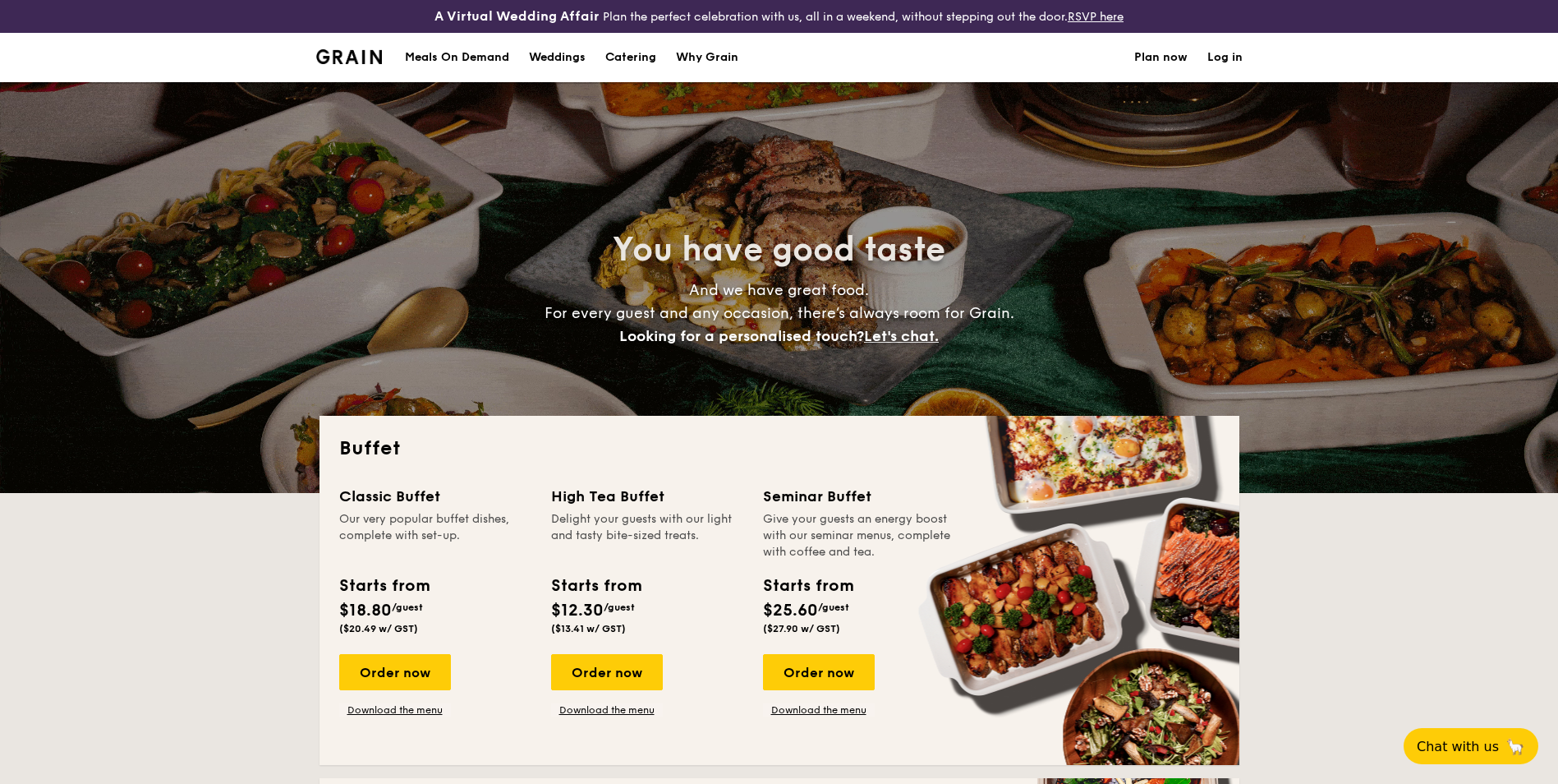
select select
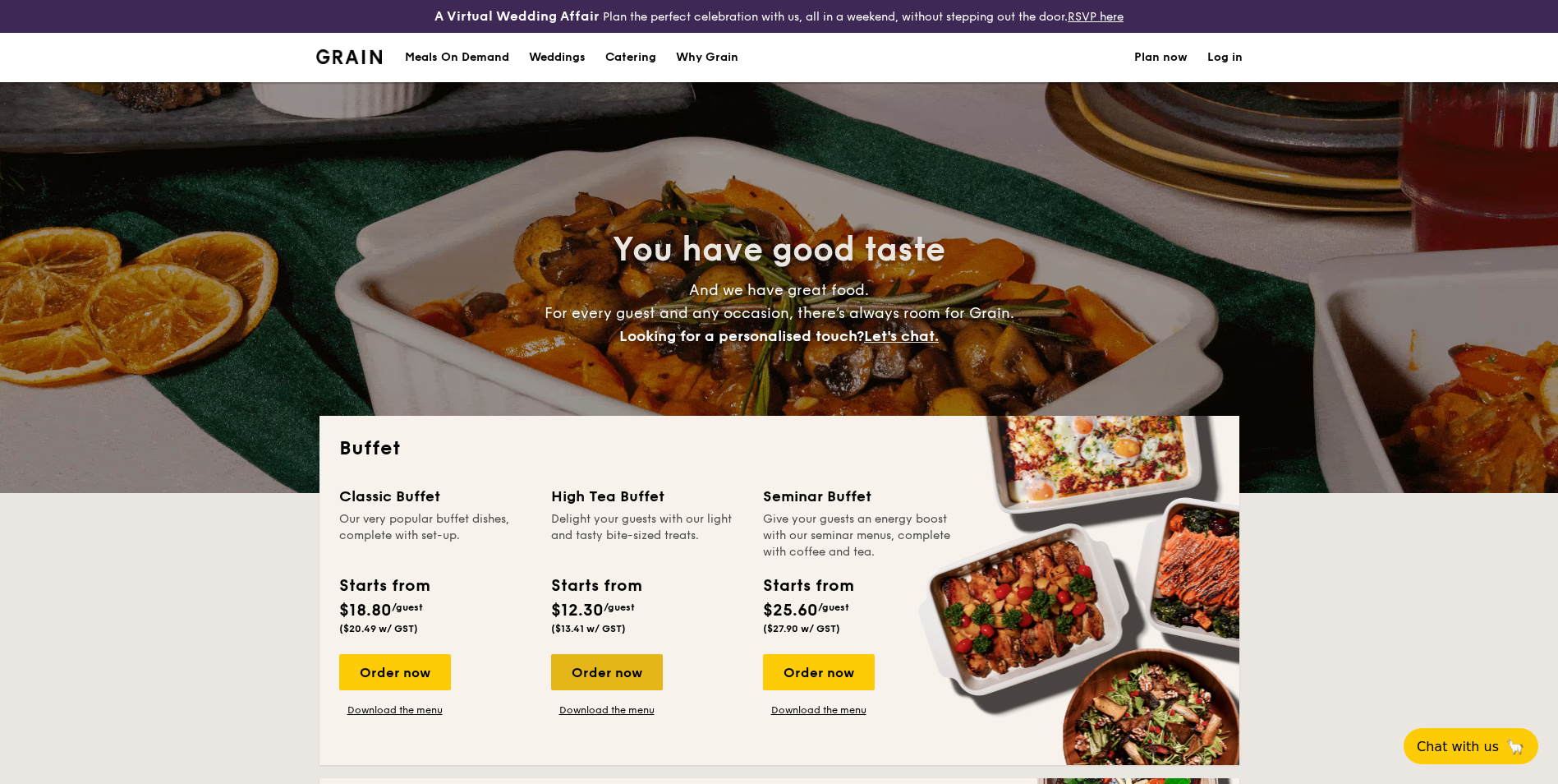
click at [589, 675] on div "Order now" at bounding box center [607, 671] width 112 height 36
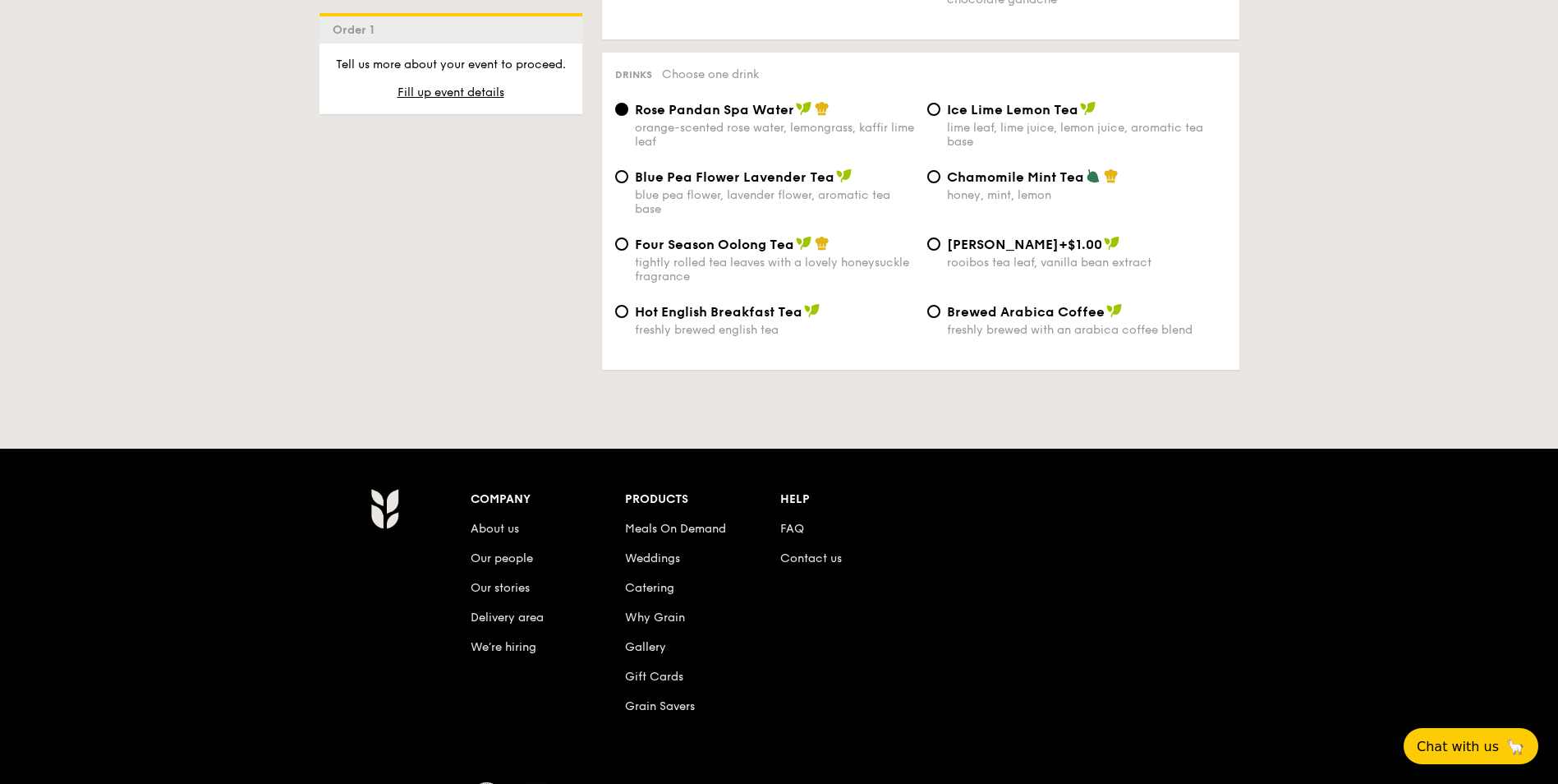
scroll to position [2872, 0]
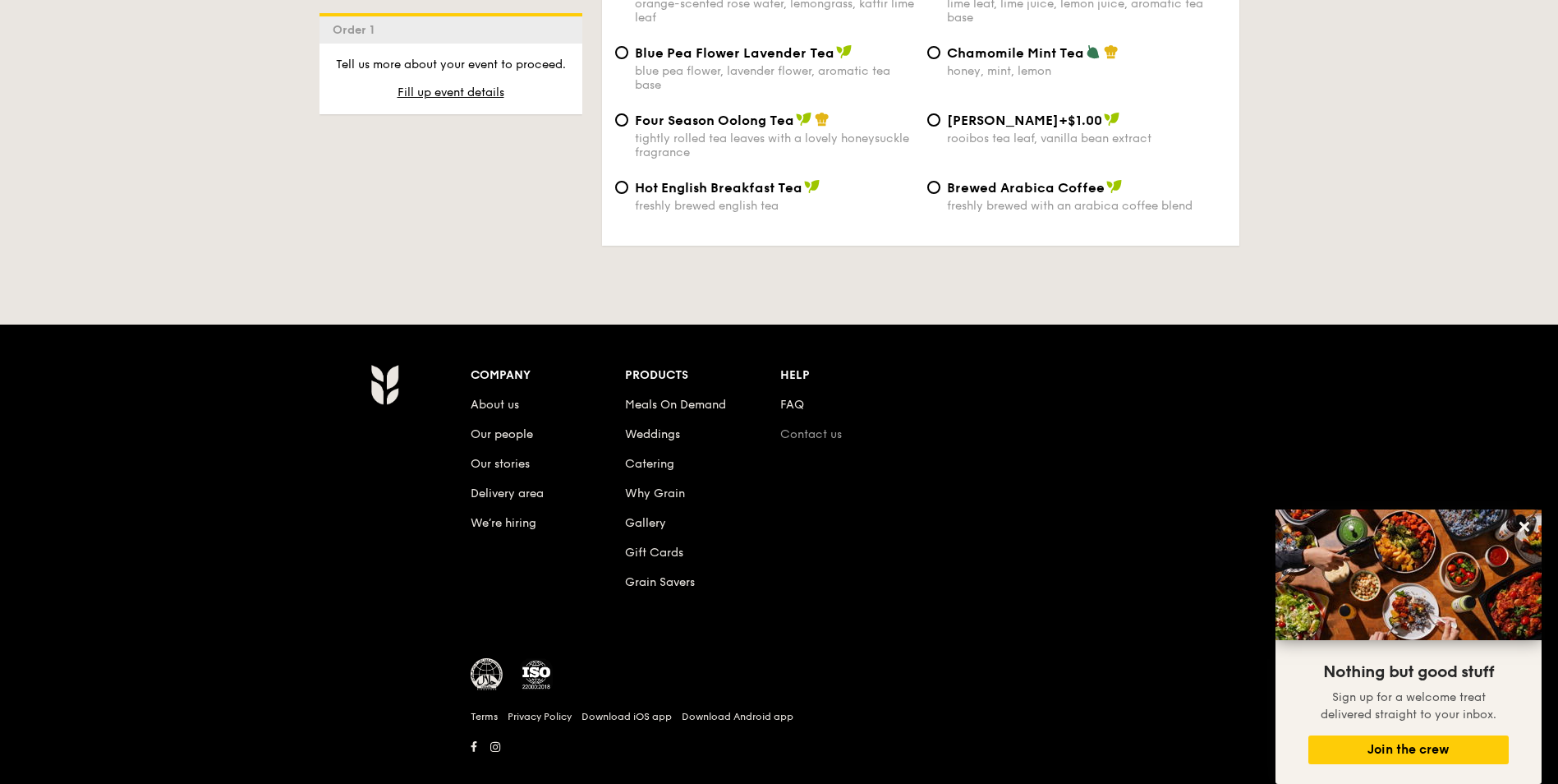
click at [790, 427] on link "Contact us" at bounding box center [811, 433] width 62 height 14
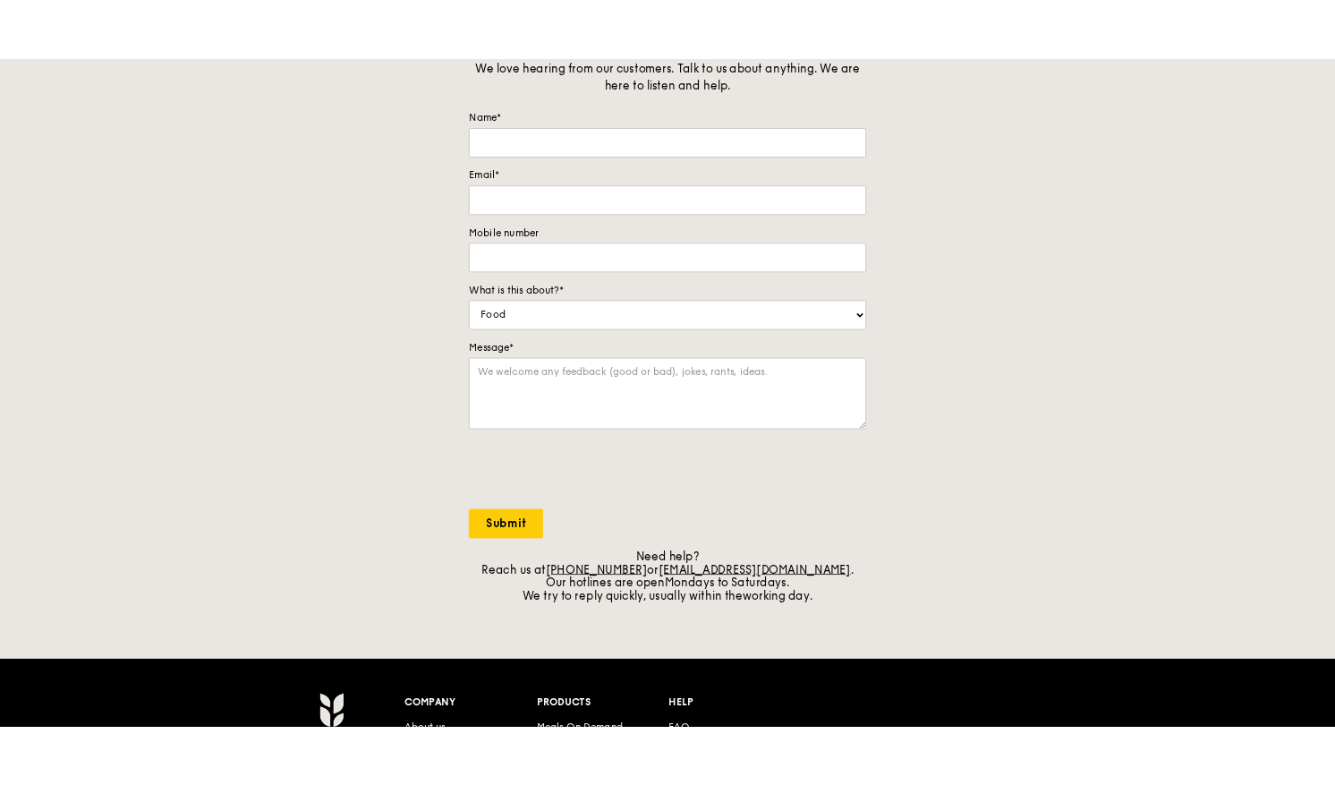
scroll to position [179, 0]
